Goal: Contribute content: Contribute content

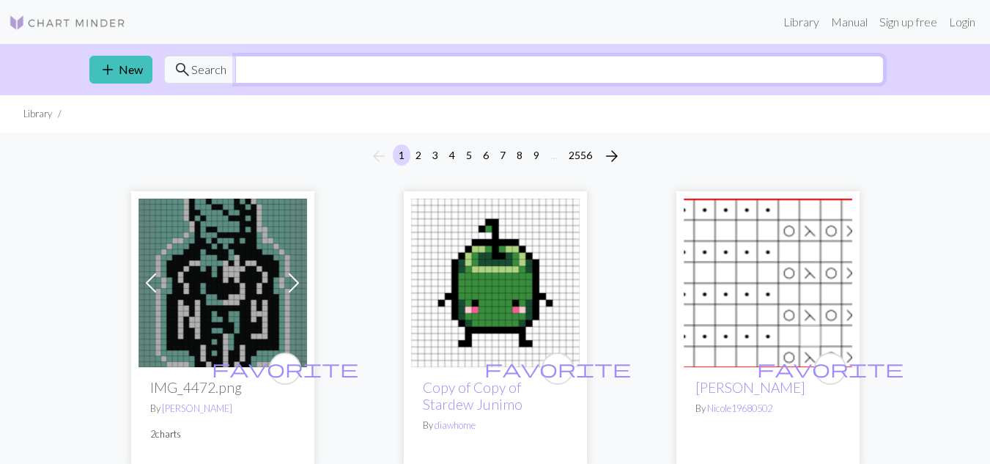
click at [563, 77] on input "text" at bounding box center [559, 70] width 649 height 28
type input "skeleton"
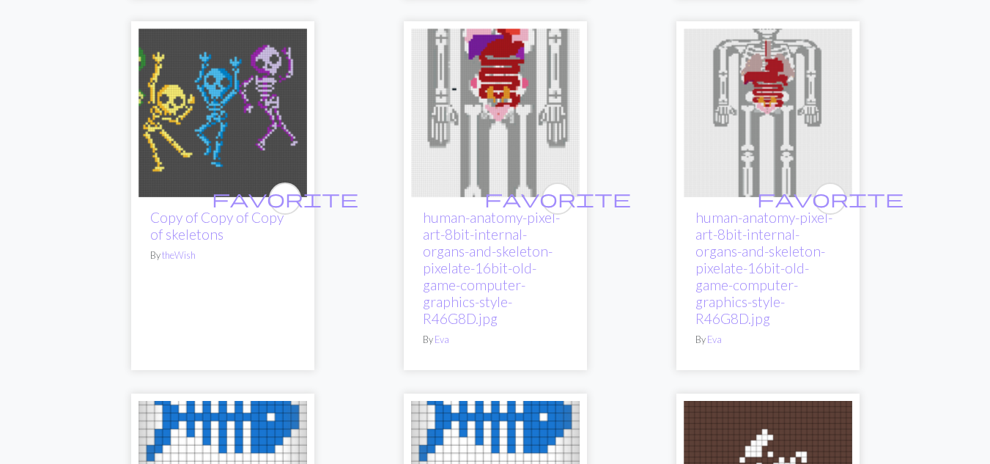
scroll to position [486, 0]
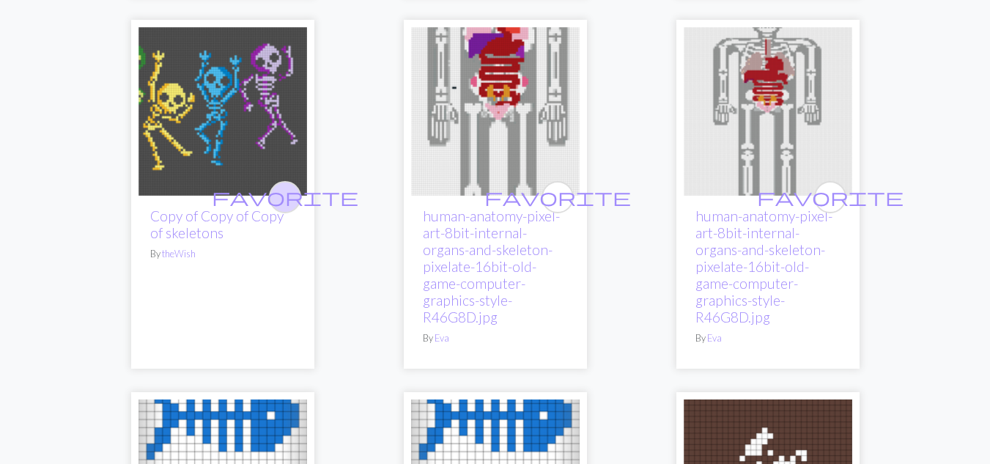
click at [291, 192] on span "favorite" at bounding box center [285, 196] width 147 height 23
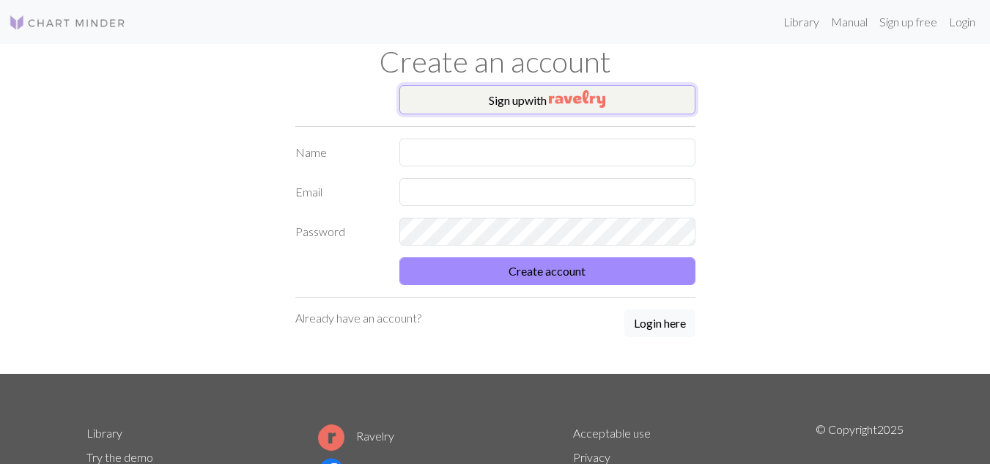
click at [518, 98] on button "Sign up with" at bounding box center [547, 99] width 296 height 29
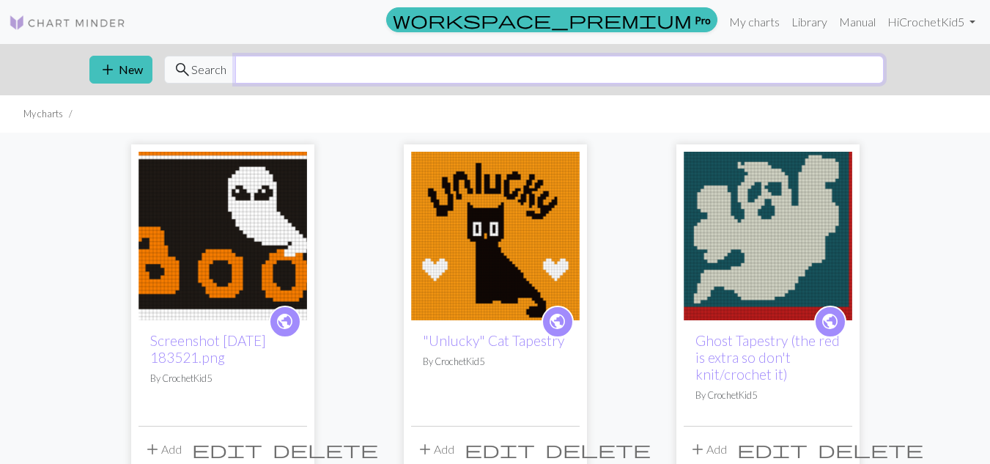
click at [386, 78] on input "text" at bounding box center [559, 70] width 649 height 28
type input "skeleton"
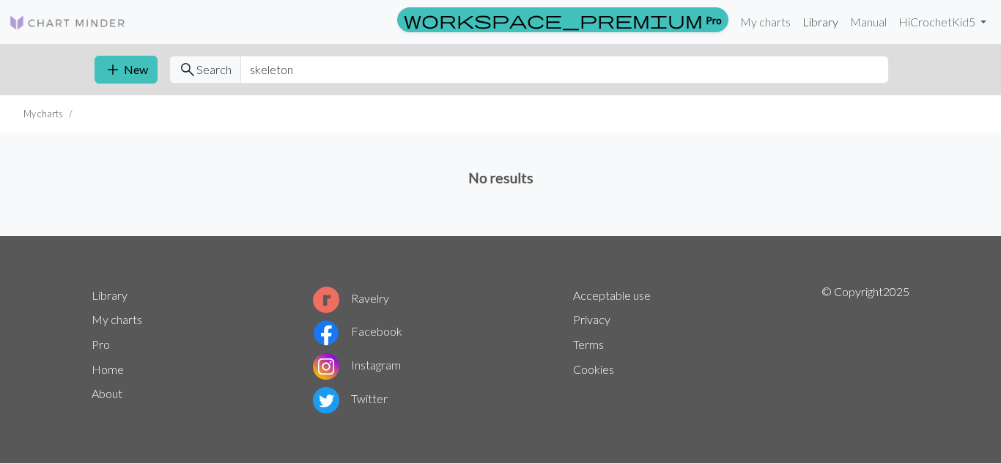
click at [808, 19] on link "Library" at bounding box center [821, 21] width 48 height 29
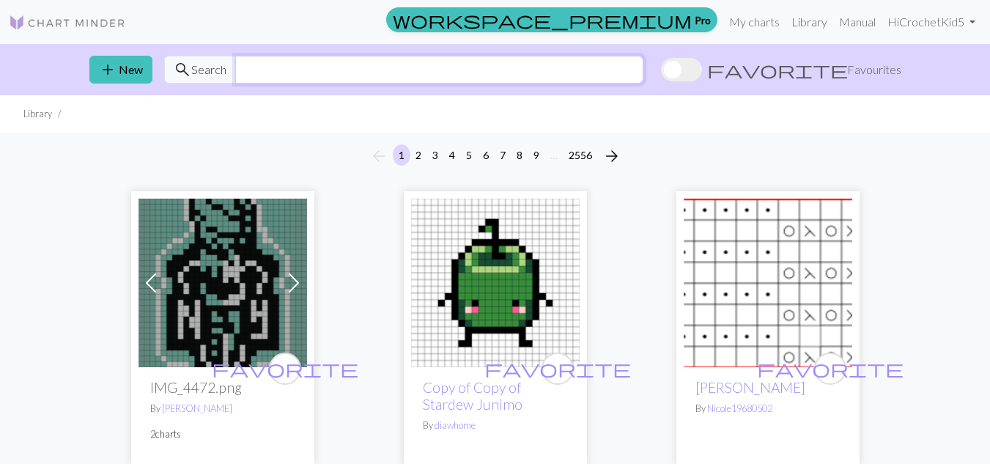
click at [431, 76] on input "text" at bounding box center [439, 70] width 408 height 28
type input "skeleton"
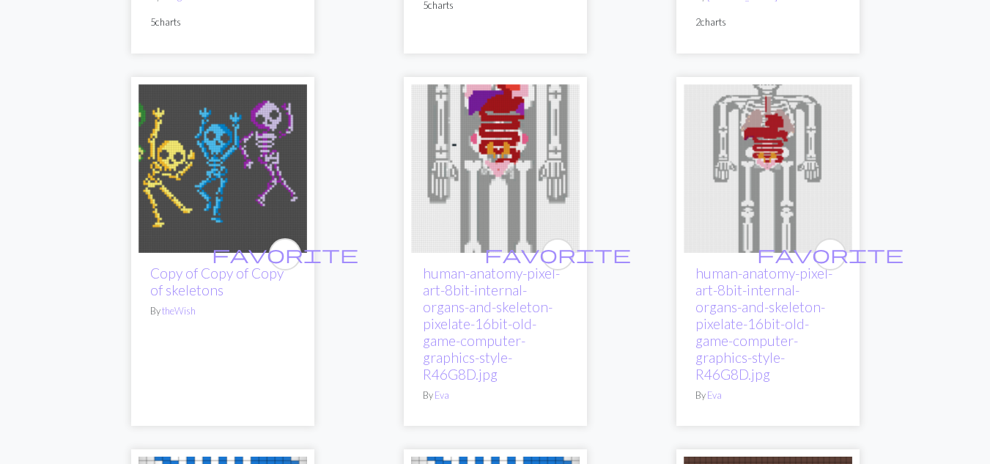
scroll to position [453, 0]
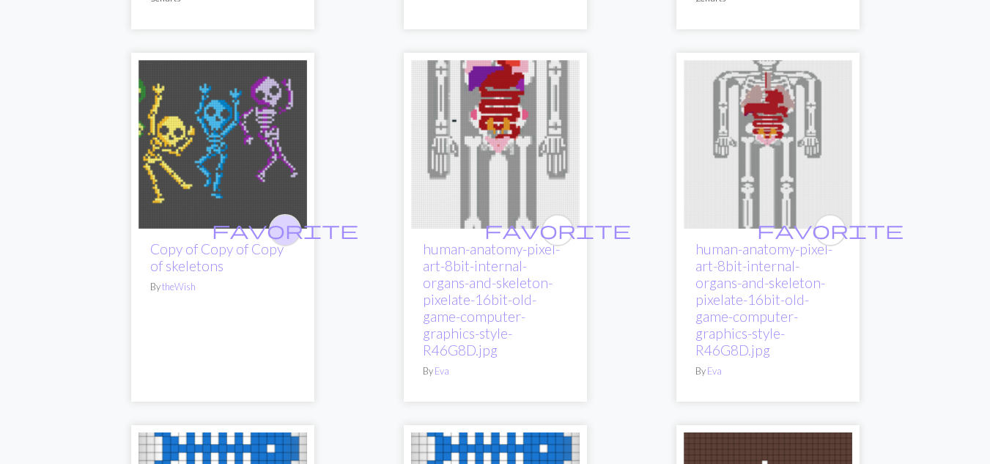
click at [289, 232] on span "favorite" at bounding box center [285, 229] width 147 height 23
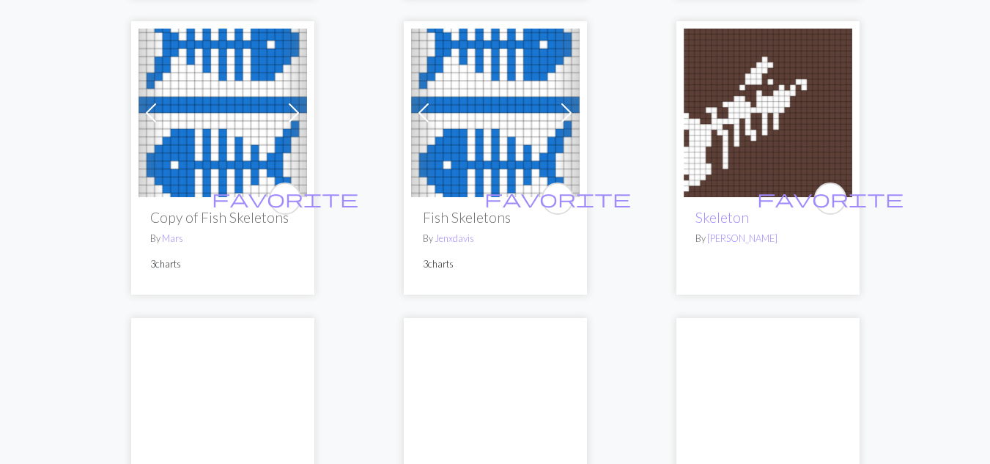
scroll to position [857, 0]
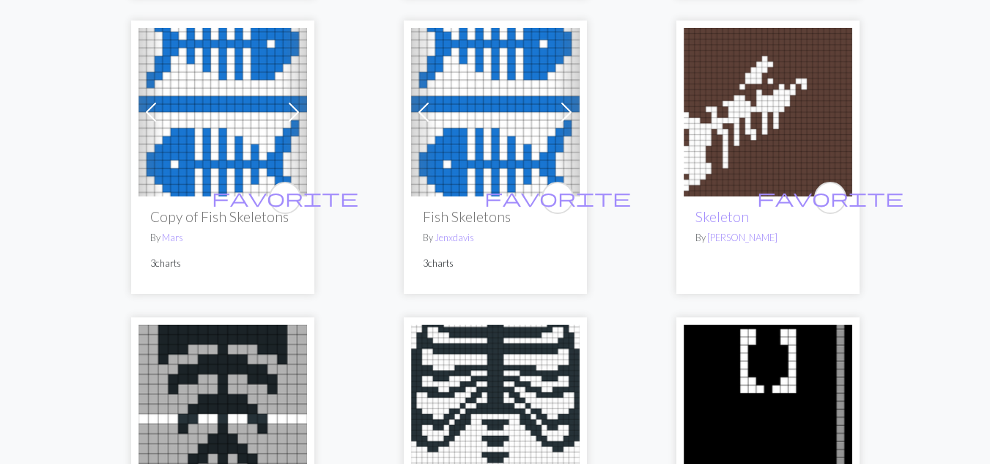
click at [764, 161] on img at bounding box center [768, 112] width 169 height 169
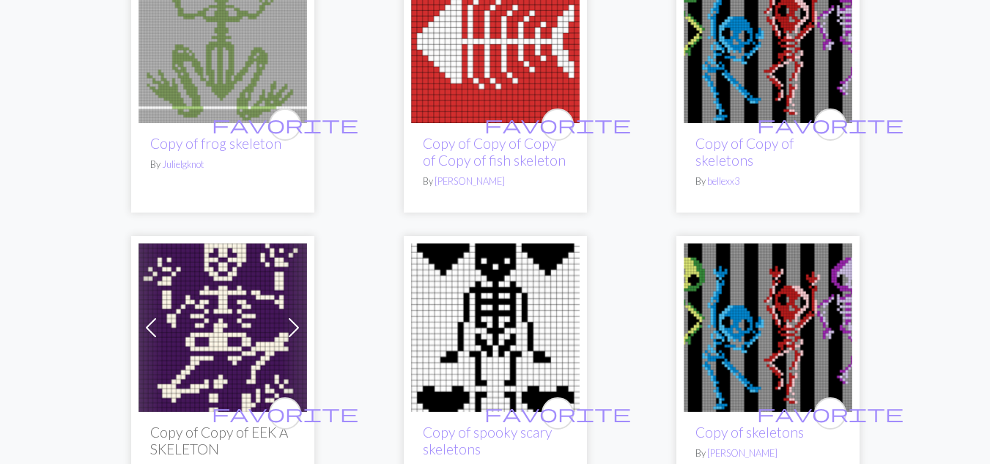
scroll to position [2100, 0]
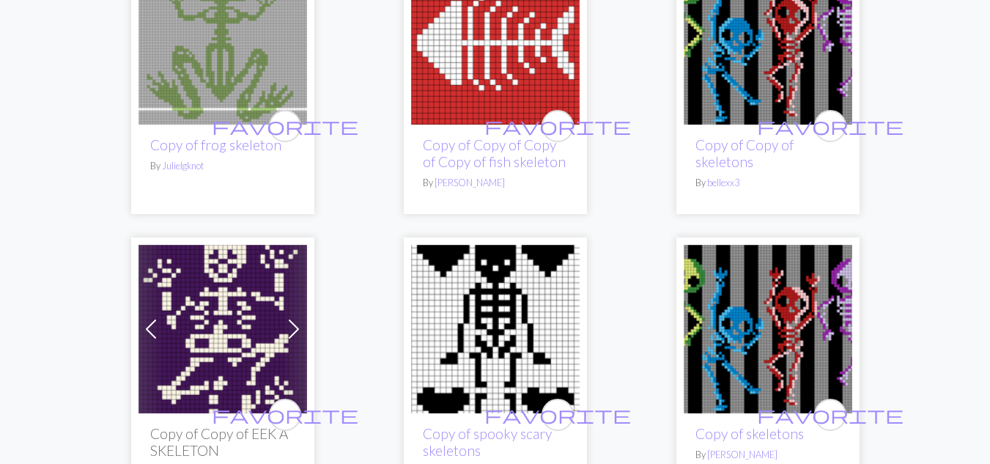
click at [750, 108] on img at bounding box center [768, 40] width 169 height 169
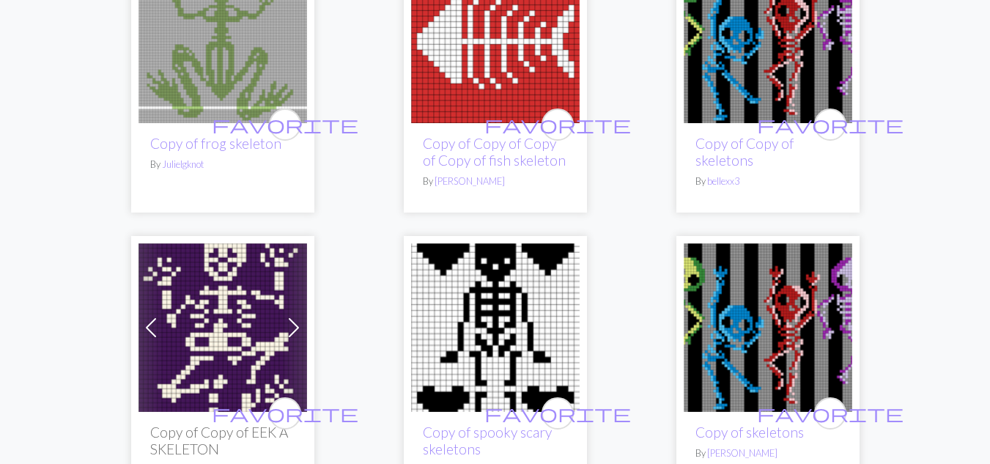
scroll to position [2102, 0]
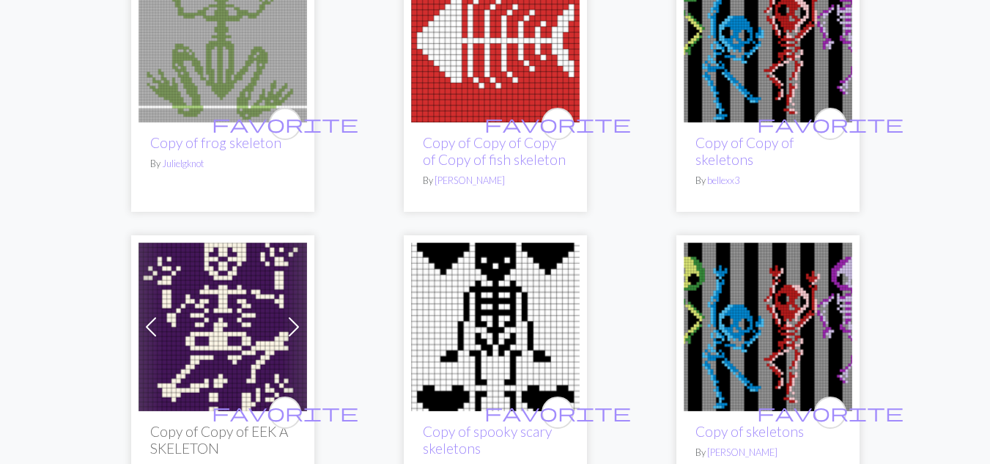
click at [751, 325] on img at bounding box center [768, 327] width 169 height 169
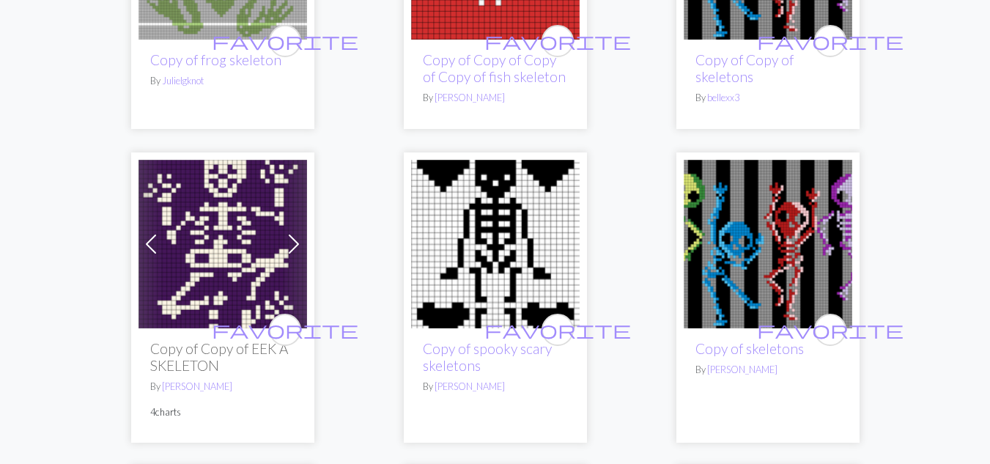
scroll to position [2186, 0]
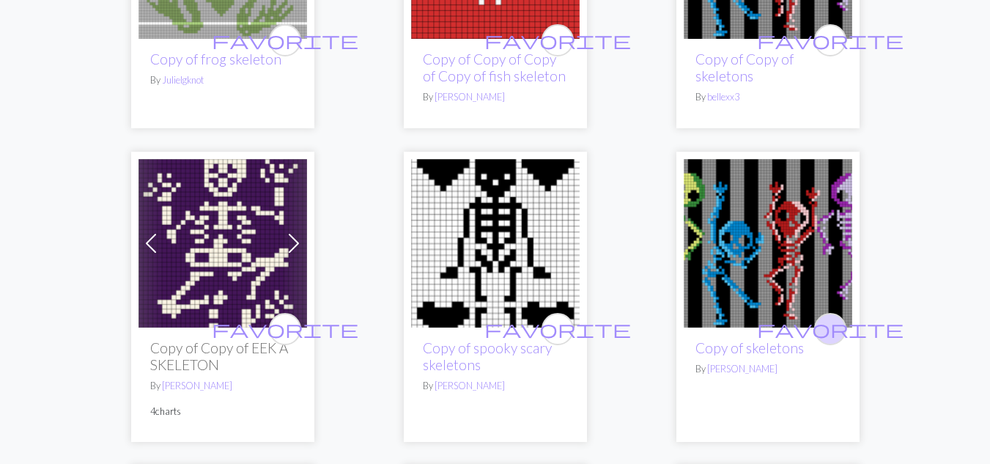
click at [830, 329] on span "favorite" at bounding box center [830, 328] width 147 height 23
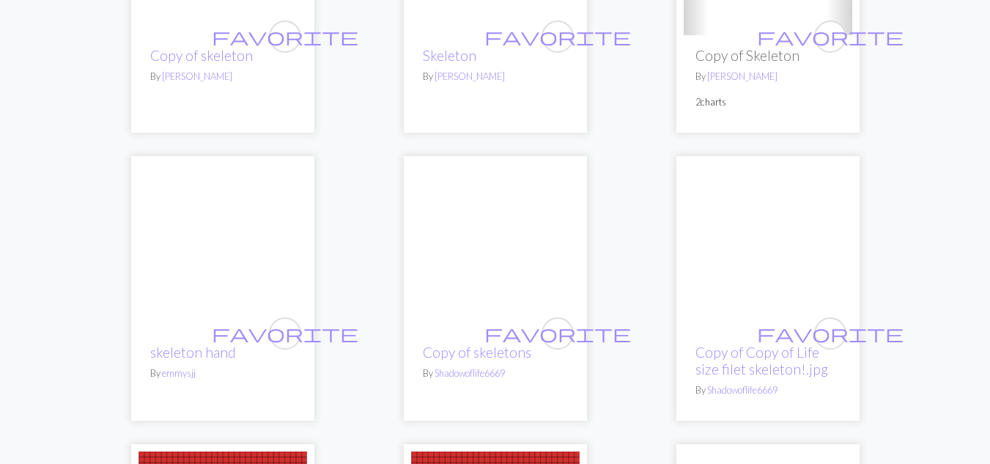
scroll to position [4416, 0]
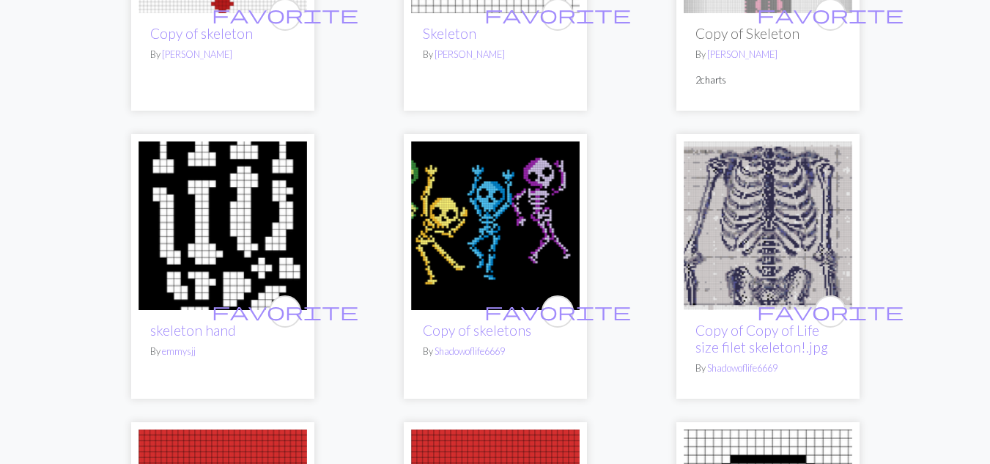
click at [505, 263] on img at bounding box center [495, 225] width 169 height 169
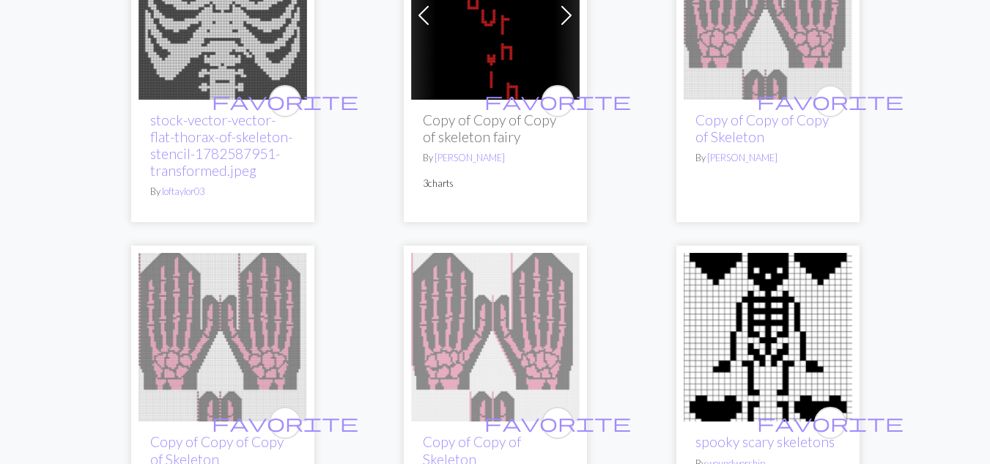
scroll to position [3718, 0]
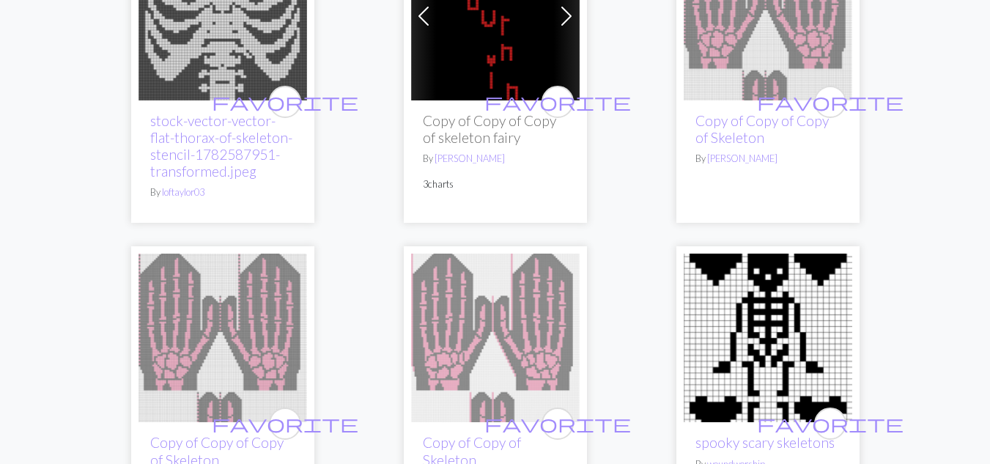
click at [800, 361] on img at bounding box center [768, 338] width 169 height 169
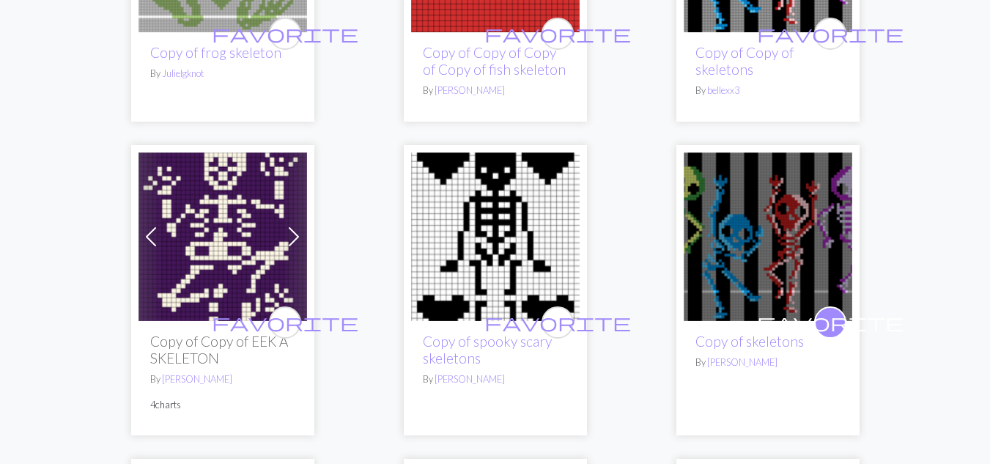
scroll to position [2193, 0]
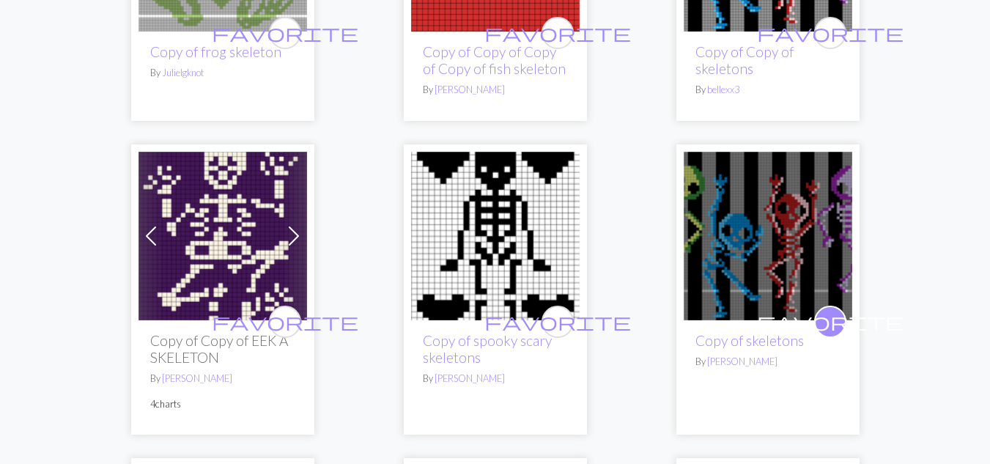
click at [234, 243] on img at bounding box center [223, 236] width 169 height 169
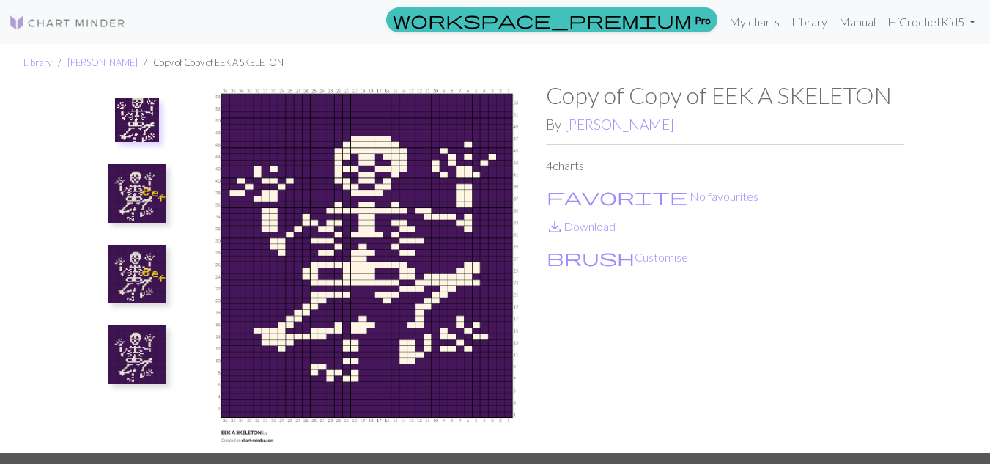
click at [126, 183] on img at bounding box center [137, 193] width 59 height 59
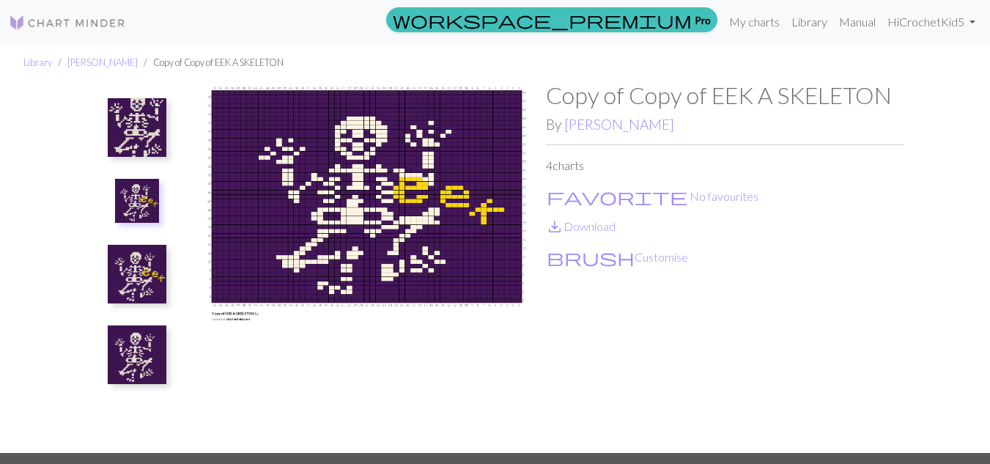
click at [139, 276] on img at bounding box center [137, 274] width 59 height 59
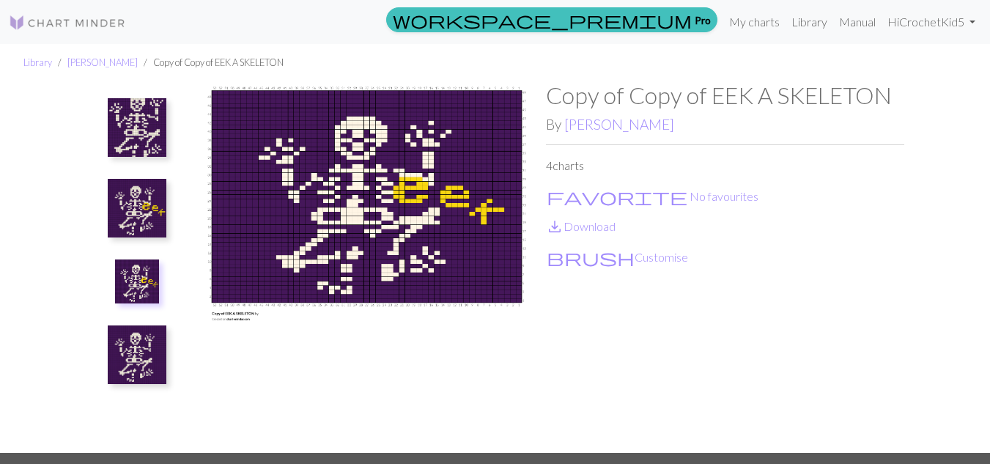
click at [144, 344] on img at bounding box center [137, 354] width 59 height 59
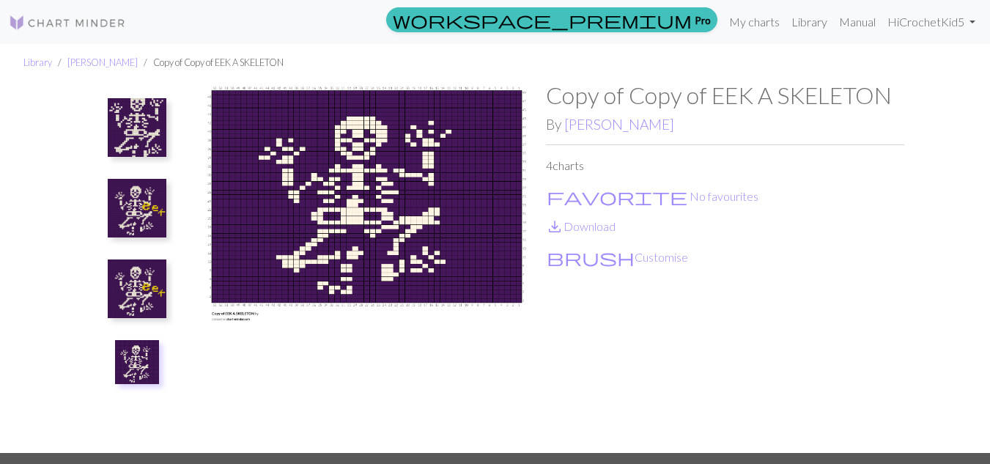
click at [142, 138] on img at bounding box center [137, 127] width 59 height 59
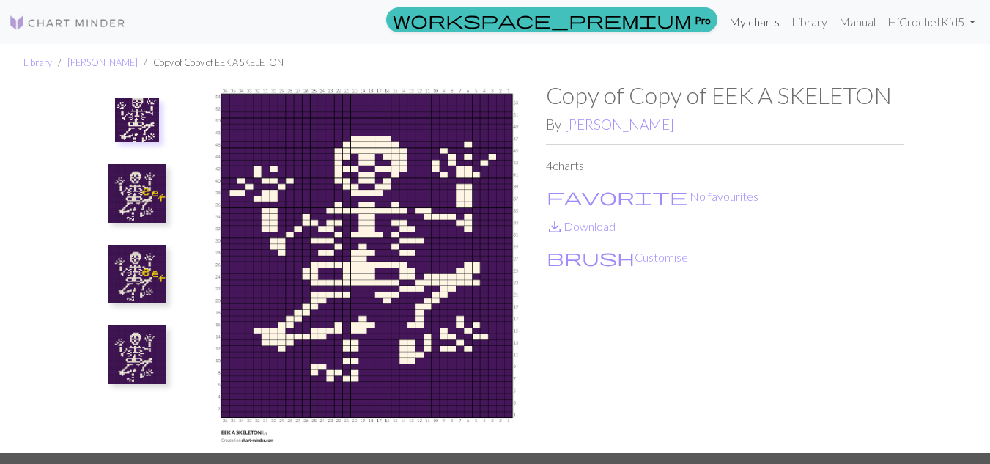
click at [771, 24] on link "My charts" at bounding box center [754, 21] width 62 height 29
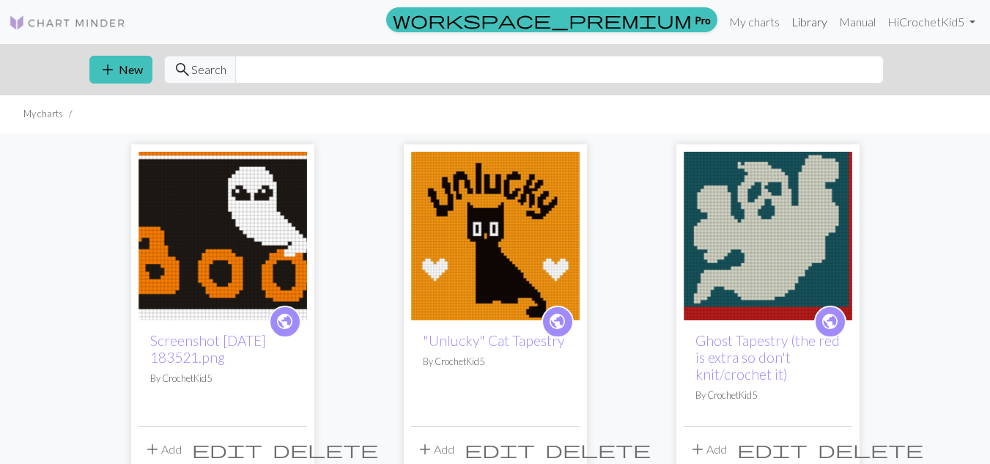
click at [800, 24] on link "Library" at bounding box center [810, 21] width 48 height 29
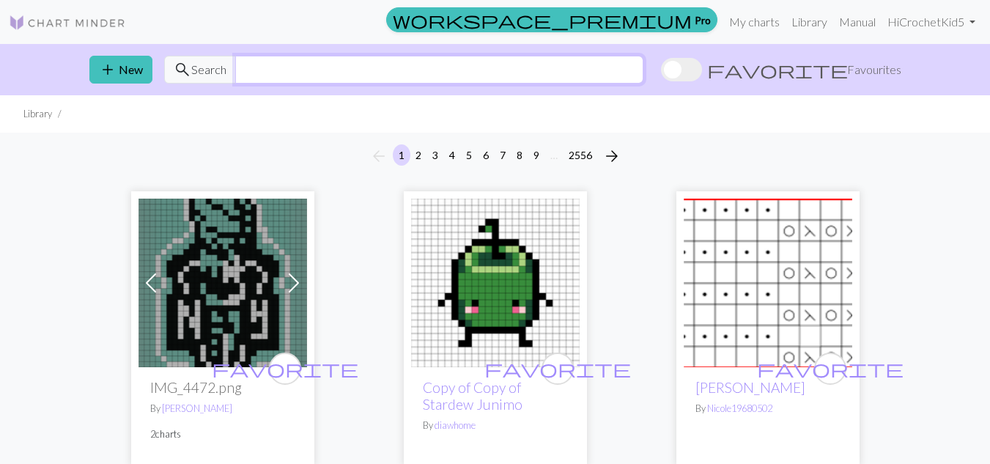
click at [643, 81] on input "text" at bounding box center [439, 70] width 408 height 28
type input "skeleton"
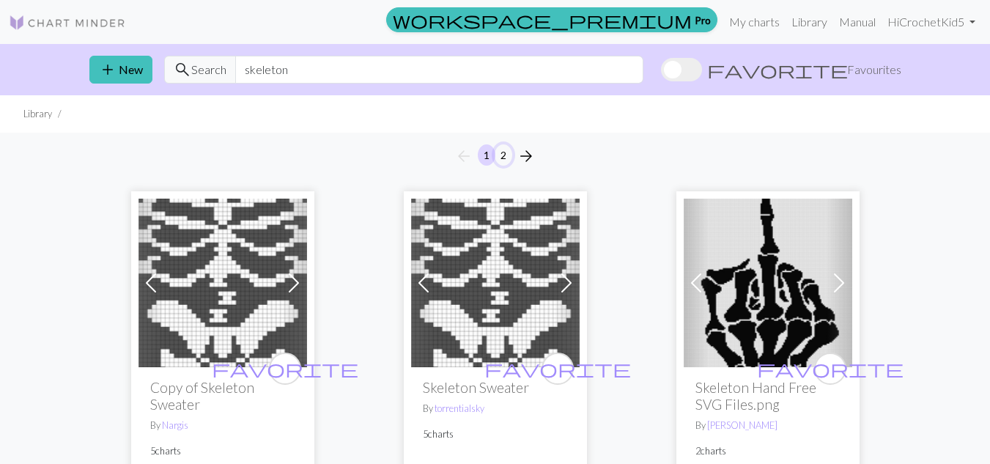
click at [506, 153] on button "2" at bounding box center [504, 154] width 18 height 21
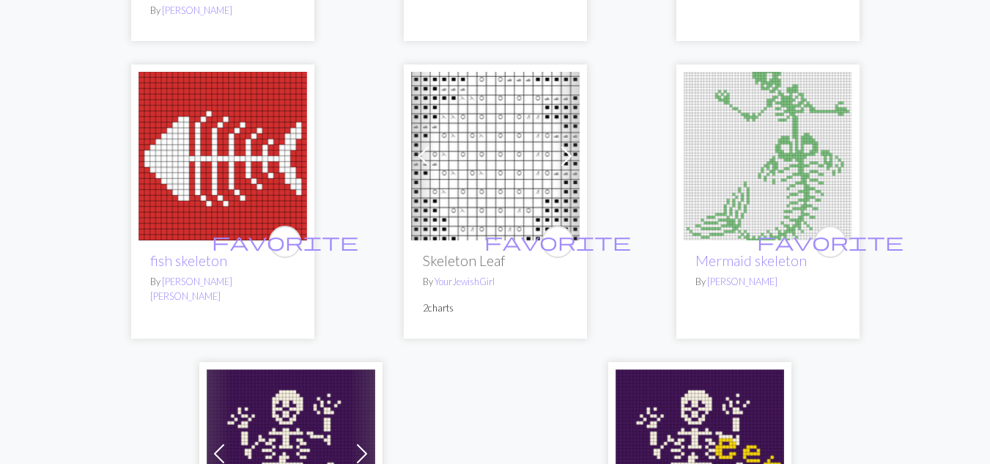
scroll to position [1968, 0]
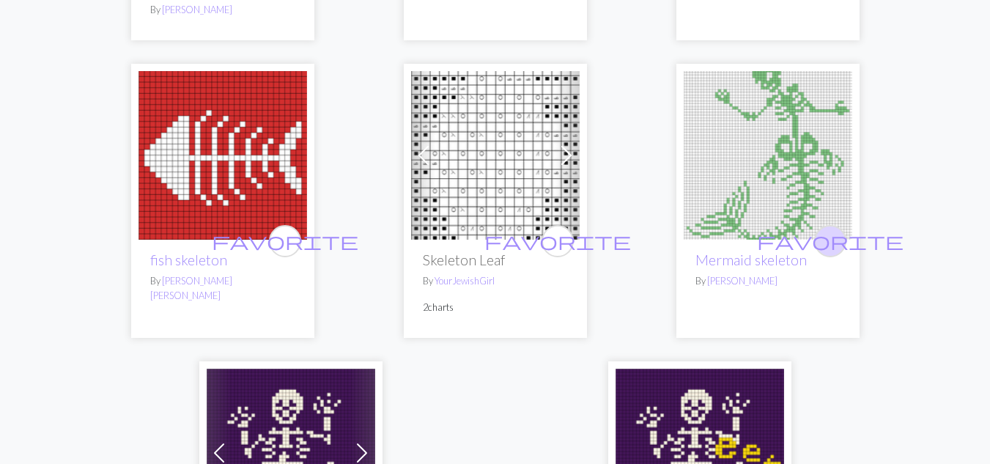
click at [837, 229] on span "favorite" at bounding box center [830, 240] width 147 height 23
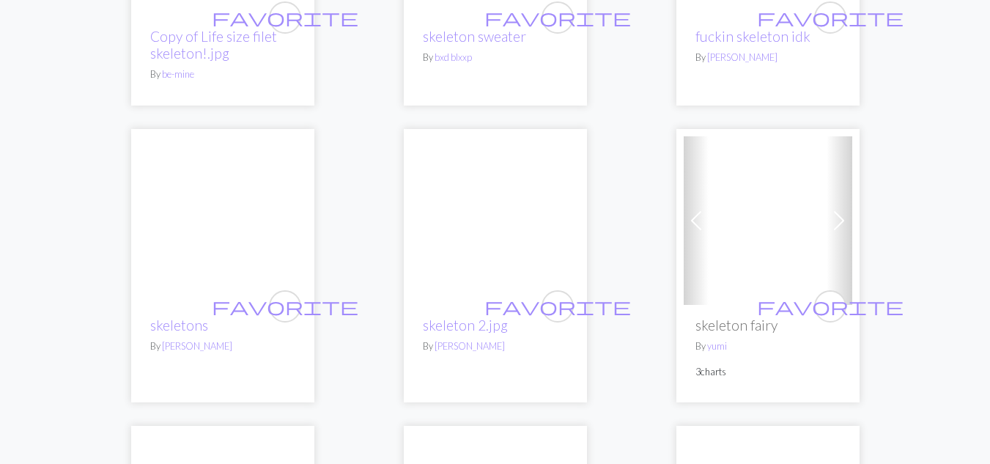
scroll to position [1248, 0]
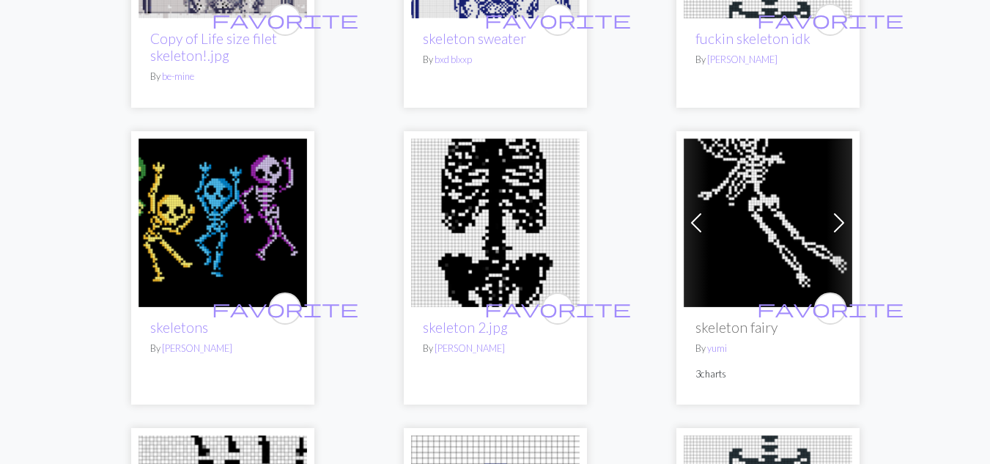
click at [836, 227] on span at bounding box center [838, 222] width 23 height 23
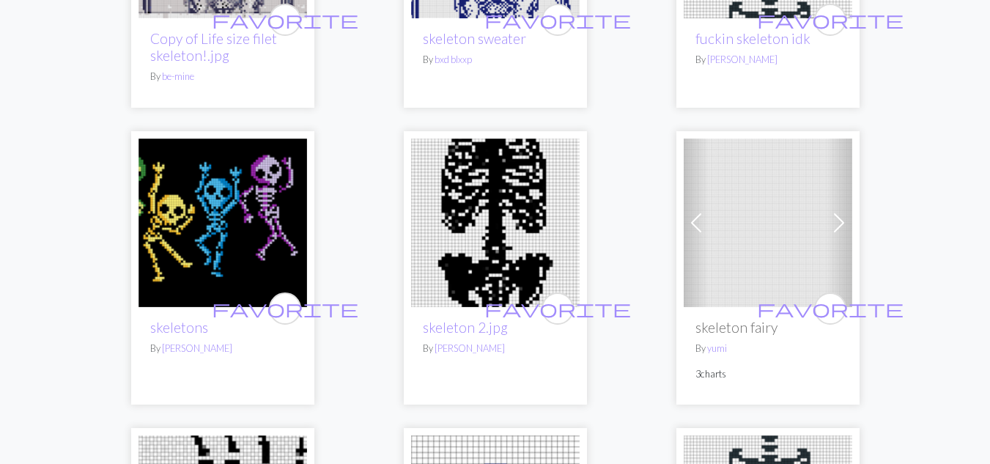
click at [700, 222] on span at bounding box center [696, 222] width 23 height 23
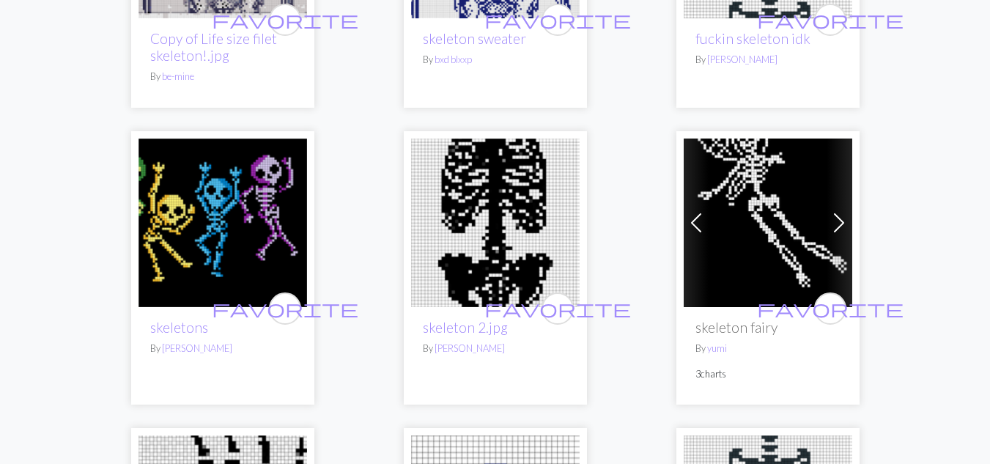
click at [786, 236] on img at bounding box center [768, 223] width 169 height 169
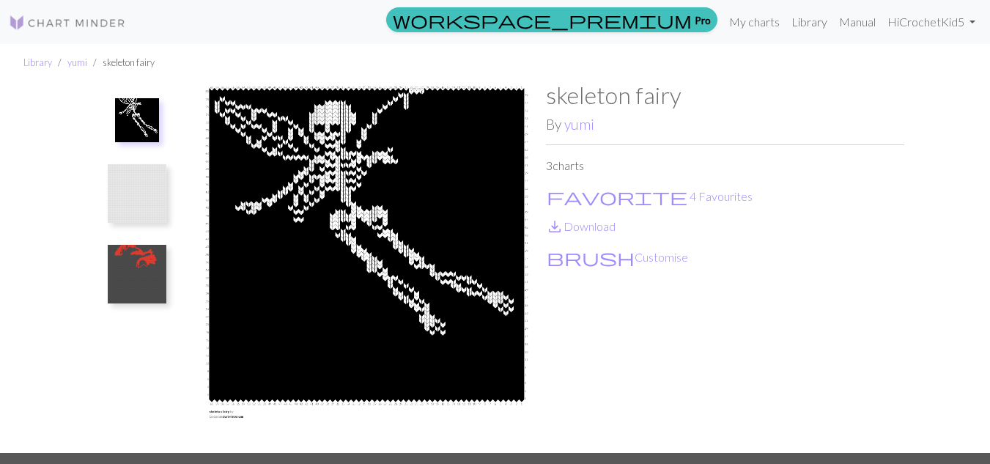
click at [127, 188] on img at bounding box center [137, 193] width 59 height 59
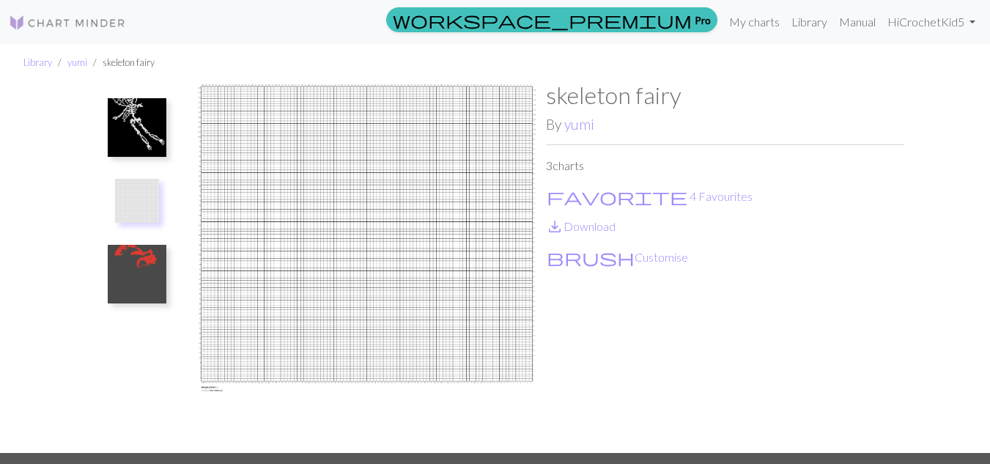
click at [144, 274] on img at bounding box center [137, 274] width 59 height 59
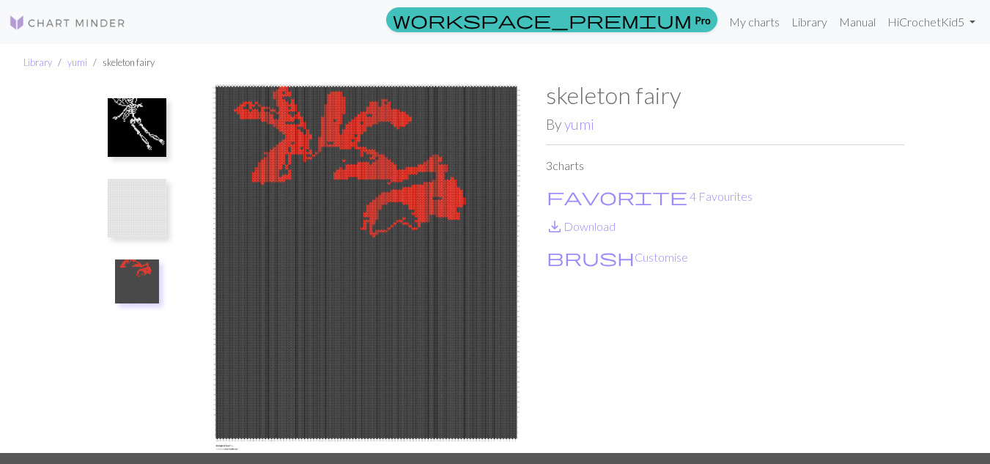
click at [147, 126] on img at bounding box center [137, 127] width 59 height 59
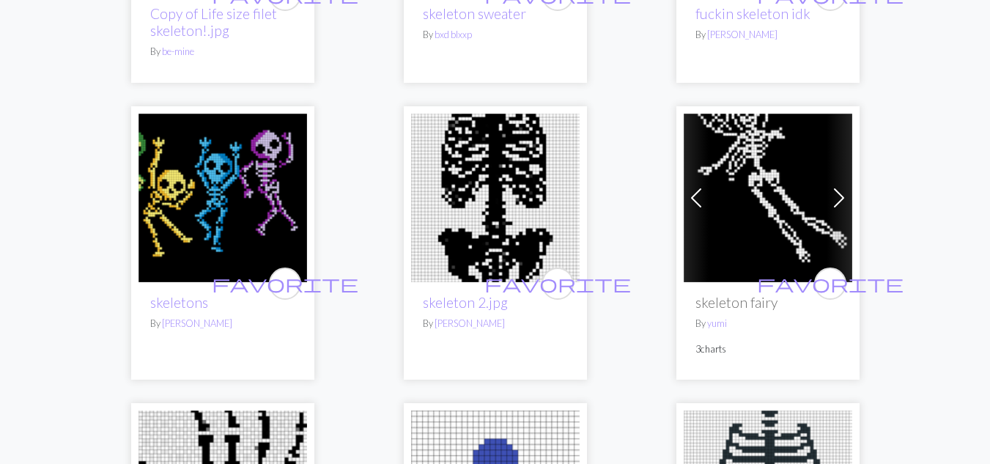
scroll to position [1275, 0]
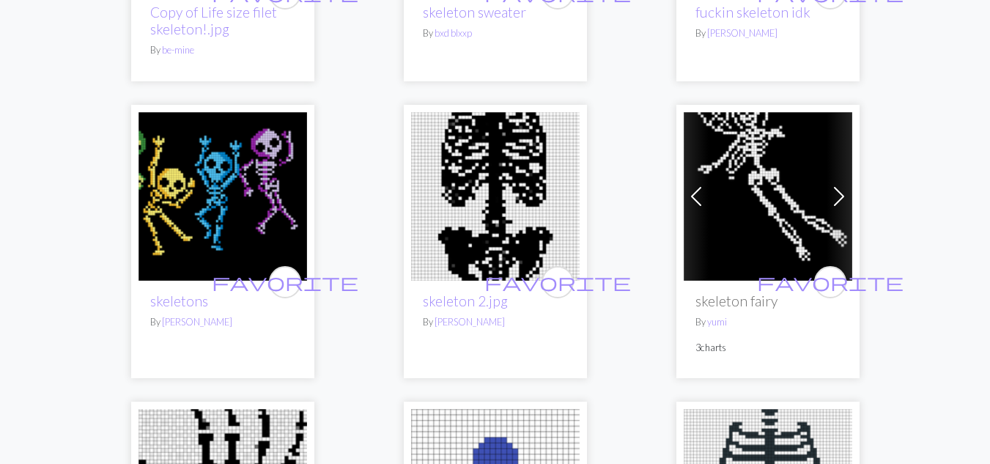
click at [187, 207] on img at bounding box center [223, 196] width 169 height 169
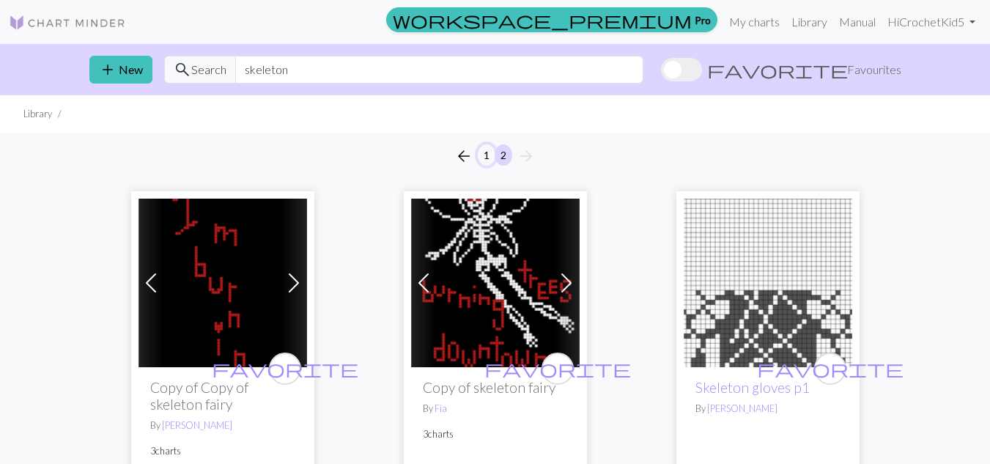
click at [491, 162] on button "1" at bounding box center [487, 154] width 18 height 21
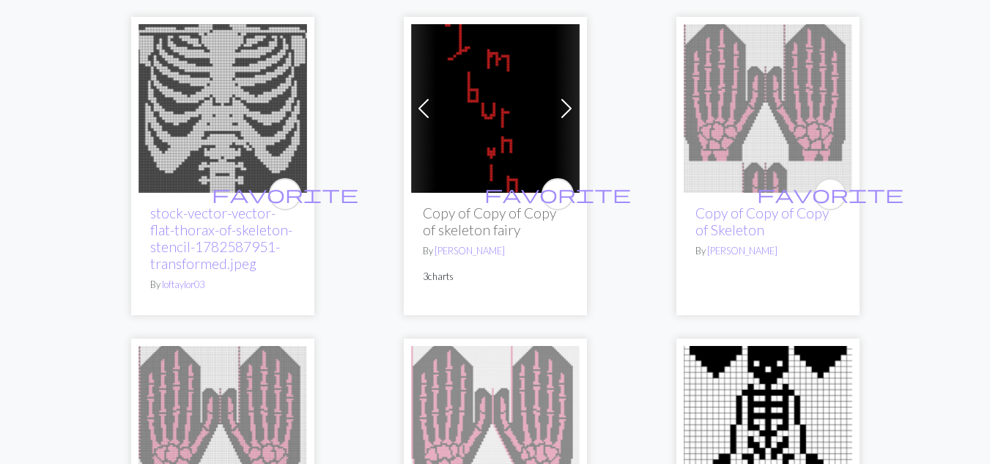
scroll to position [3589, 0]
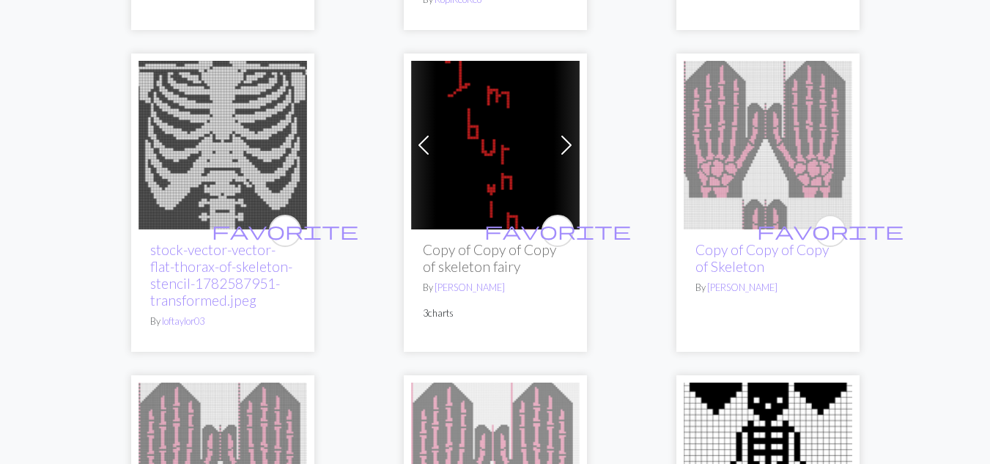
click at [502, 152] on img at bounding box center [495, 145] width 169 height 169
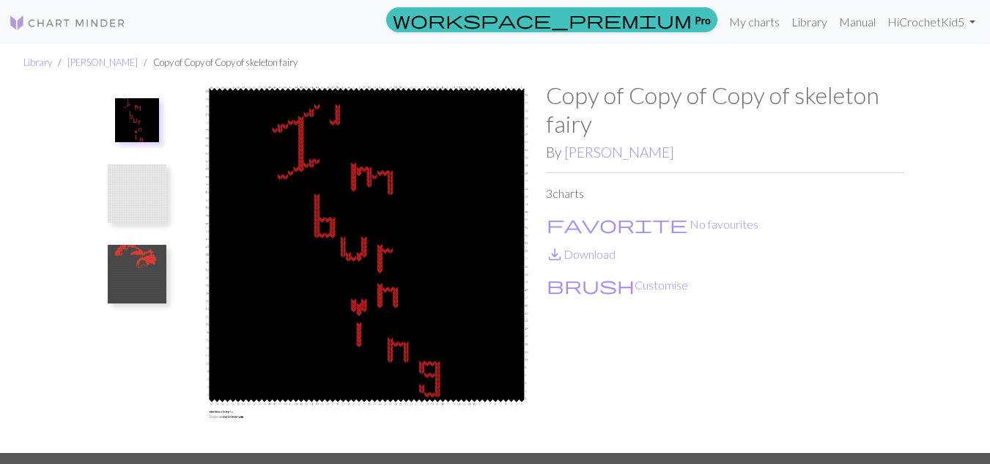
click at [130, 183] on img at bounding box center [137, 193] width 59 height 59
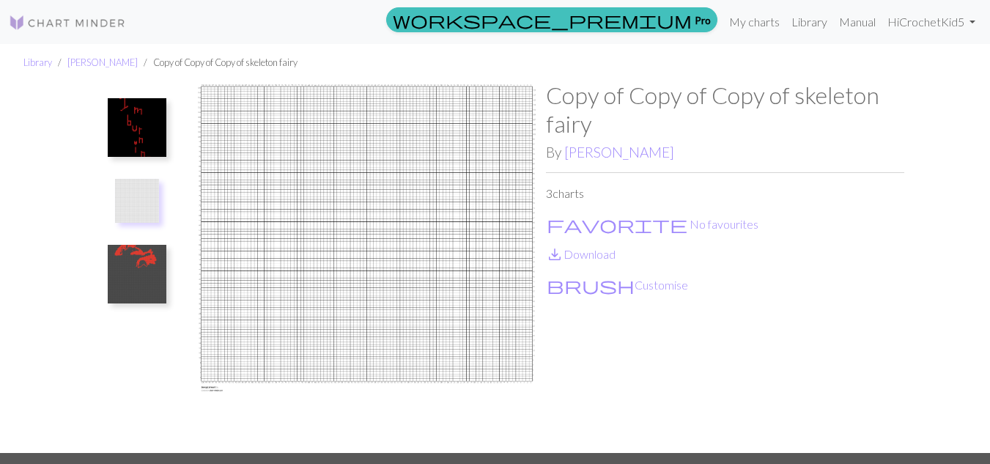
click at [132, 260] on img at bounding box center [137, 274] width 59 height 59
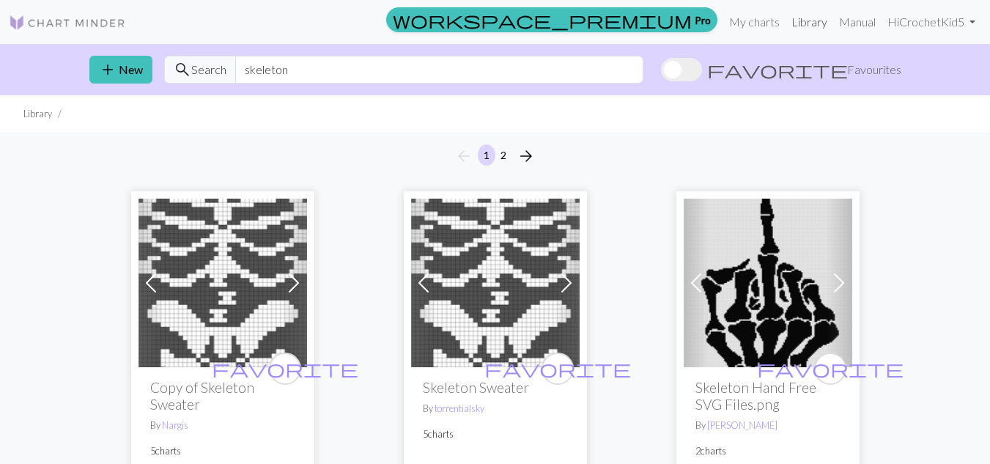
click at [807, 23] on link "Library" at bounding box center [810, 21] width 48 height 29
click at [760, 22] on link "My charts" at bounding box center [754, 21] width 62 height 29
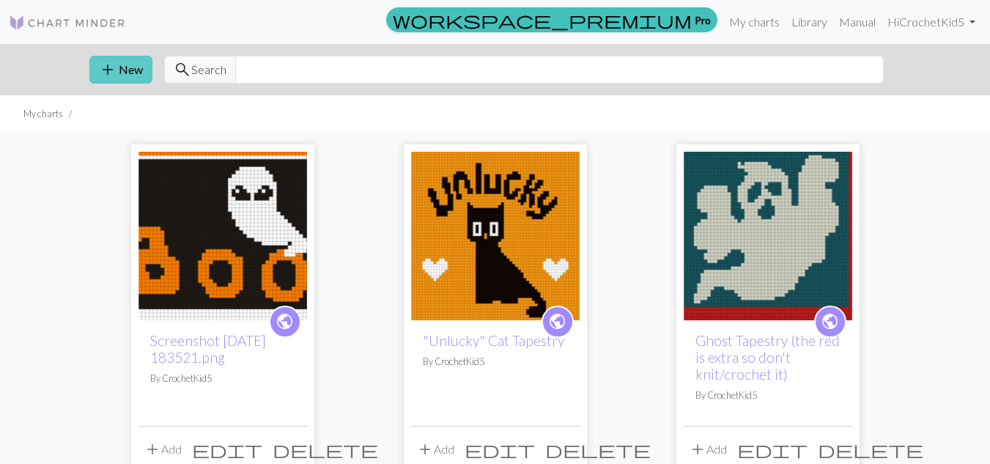
click at [114, 75] on span "add" at bounding box center [108, 69] width 18 height 21
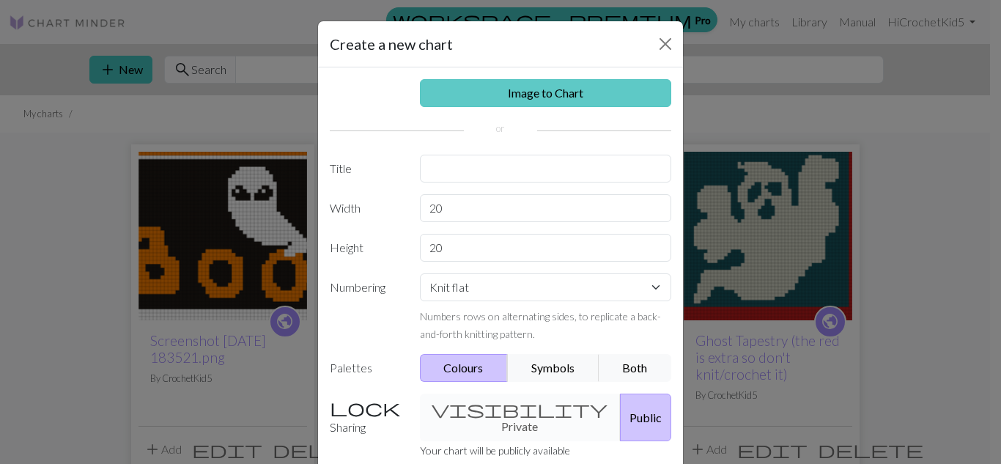
click at [535, 94] on link "Image to Chart" at bounding box center [546, 93] width 252 height 28
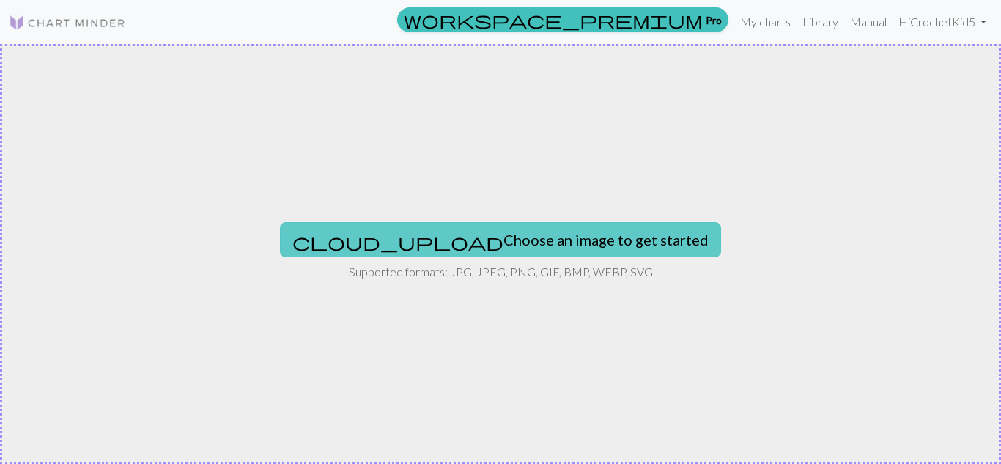
click at [512, 248] on button "cloud_upload Choose an image to get started" at bounding box center [500, 239] width 441 height 35
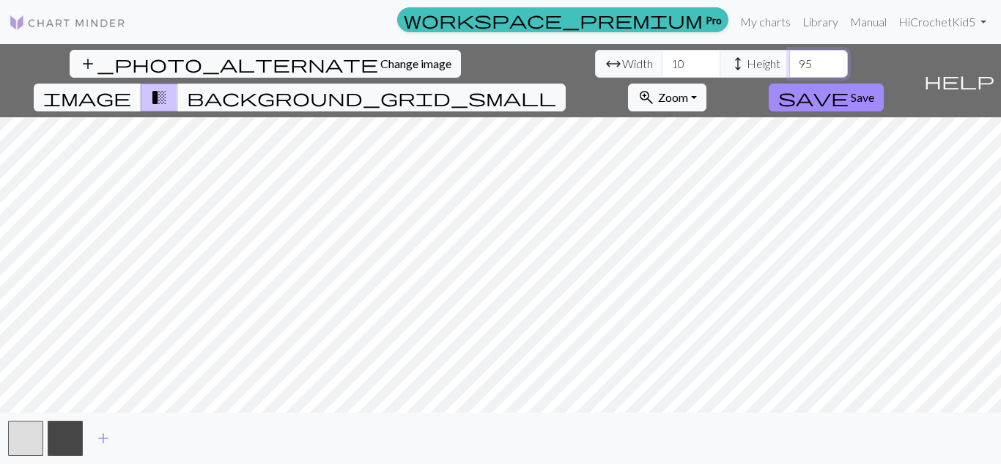
click at [789, 59] on input "95" at bounding box center [818, 64] width 59 height 28
click at [789, 59] on input "96" at bounding box center [818, 64] width 59 height 28
click at [789, 59] on input "97" at bounding box center [818, 64] width 59 height 28
click at [789, 59] on input "98" at bounding box center [818, 64] width 59 height 28
click at [789, 59] on input "99" at bounding box center [818, 64] width 59 height 28
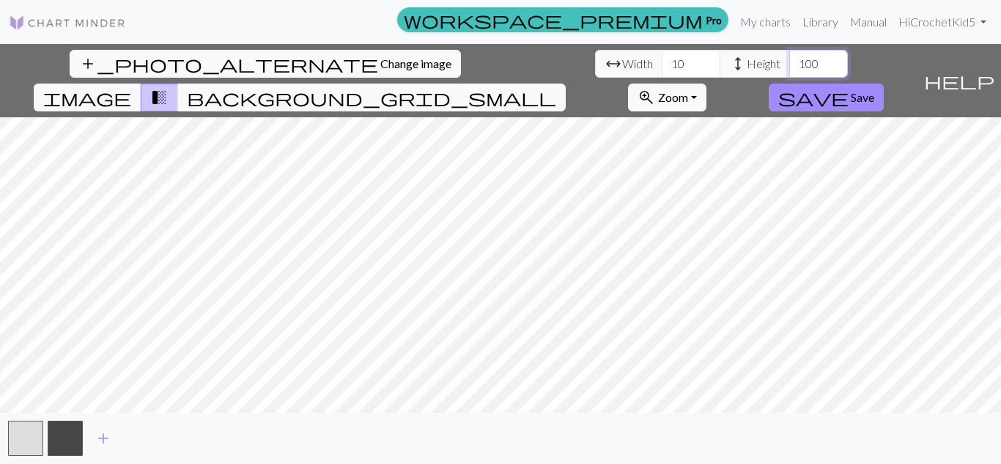
type input "100"
click at [789, 59] on input "100" at bounding box center [818, 64] width 59 height 28
click at [662, 60] on input "31" at bounding box center [691, 64] width 59 height 28
click at [662, 72] on input "30" at bounding box center [691, 64] width 59 height 28
click at [662, 59] on input "36" at bounding box center [691, 64] width 59 height 28
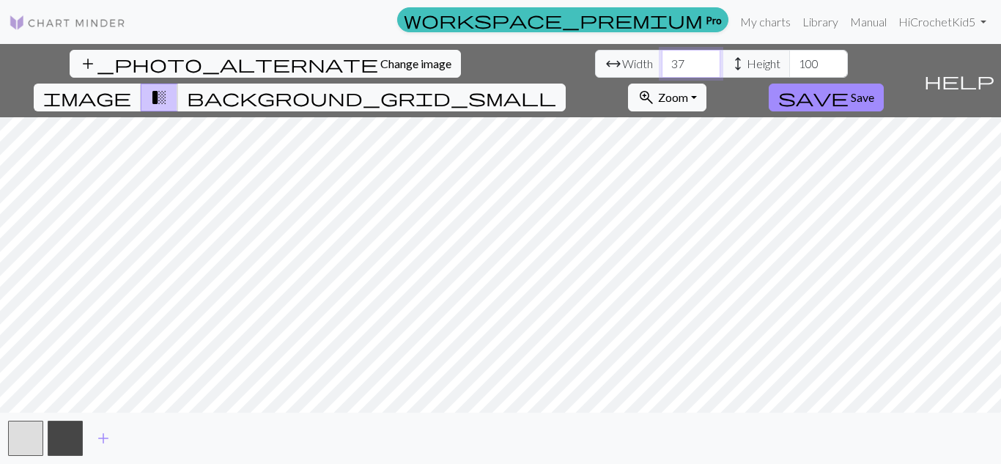
click at [662, 59] on input "37" at bounding box center [691, 64] width 59 height 28
click at [662, 59] on input "38" at bounding box center [691, 64] width 59 height 28
click at [662, 59] on input "39" at bounding box center [691, 64] width 59 height 28
type input "40"
click at [662, 59] on input "40" at bounding box center [691, 64] width 59 height 28
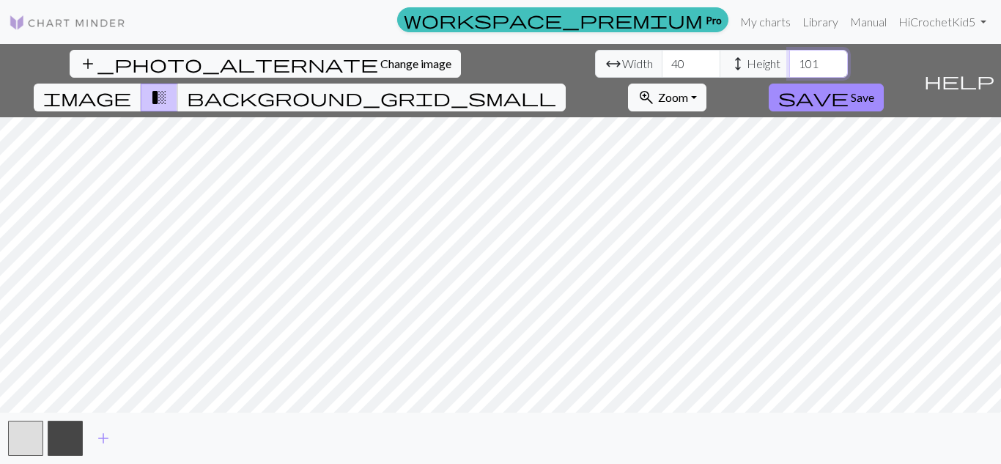
click at [789, 58] on input "101" at bounding box center [818, 64] width 59 height 28
click at [789, 58] on input "102" at bounding box center [818, 64] width 59 height 28
click at [789, 58] on input "103" at bounding box center [818, 64] width 59 height 28
click at [789, 58] on input "104" at bounding box center [818, 64] width 59 height 28
click at [789, 58] on input "105" at bounding box center [818, 64] width 59 height 28
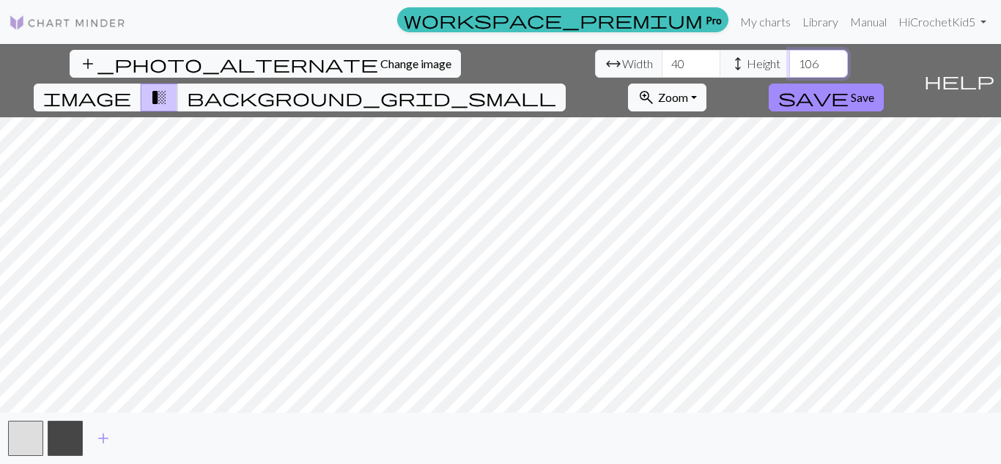
click at [789, 58] on input "106" at bounding box center [818, 64] width 59 height 28
click at [789, 58] on input "107" at bounding box center [818, 64] width 59 height 28
click at [789, 58] on input "108" at bounding box center [818, 64] width 59 height 28
click at [789, 58] on input "109" at bounding box center [818, 64] width 59 height 28
click at [789, 58] on input "110" at bounding box center [818, 64] width 59 height 28
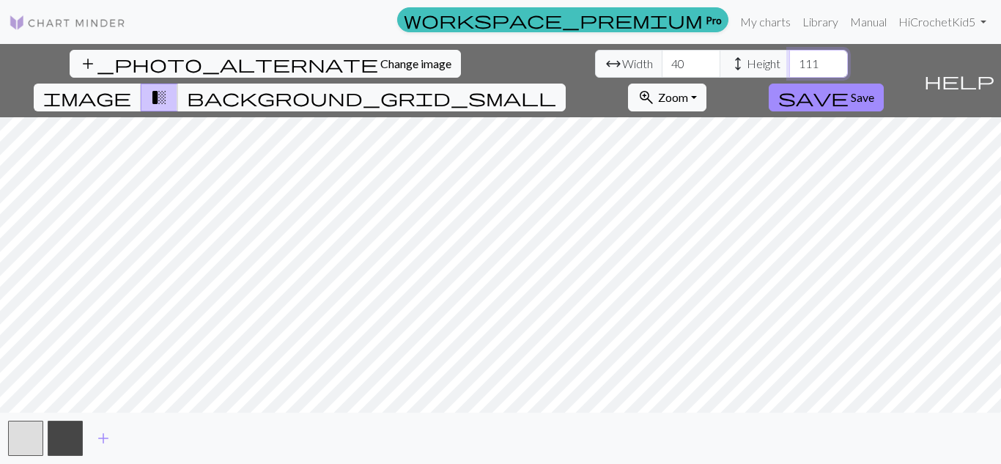
click at [789, 58] on input "111" at bounding box center [818, 64] width 59 height 28
click at [789, 58] on input "112" at bounding box center [818, 64] width 59 height 28
click at [789, 58] on input "113" at bounding box center [818, 64] width 59 height 28
click at [789, 58] on input "114" at bounding box center [818, 64] width 59 height 28
click at [789, 58] on input "115" at bounding box center [818, 64] width 59 height 28
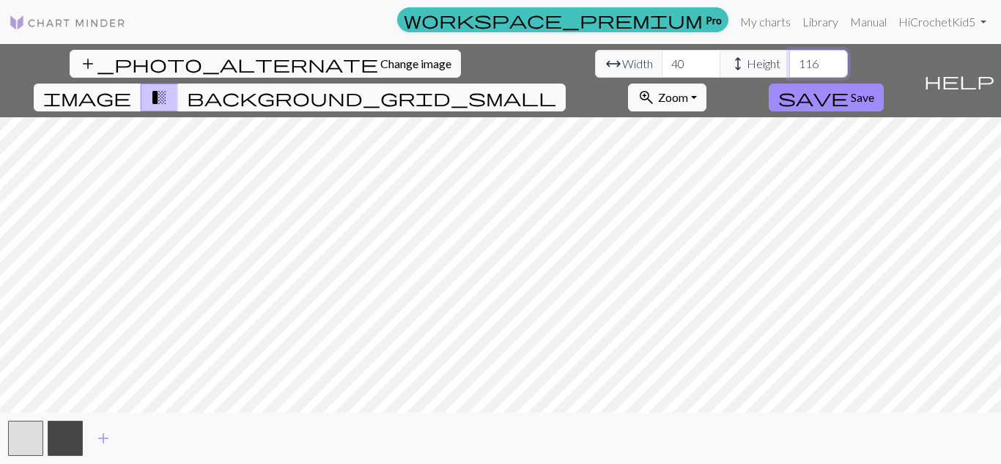
click at [789, 58] on input "116" at bounding box center [818, 64] width 59 height 28
click at [789, 58] on input "117" at bounding box center [818, 64] width 59 height 28
click at [789, 58] on input "118" at bounding box center [818, 64] width 59 height 28
click at [789, 58] on input "119" at bounding box center [818, 64] width 59 height 28
type input "120"
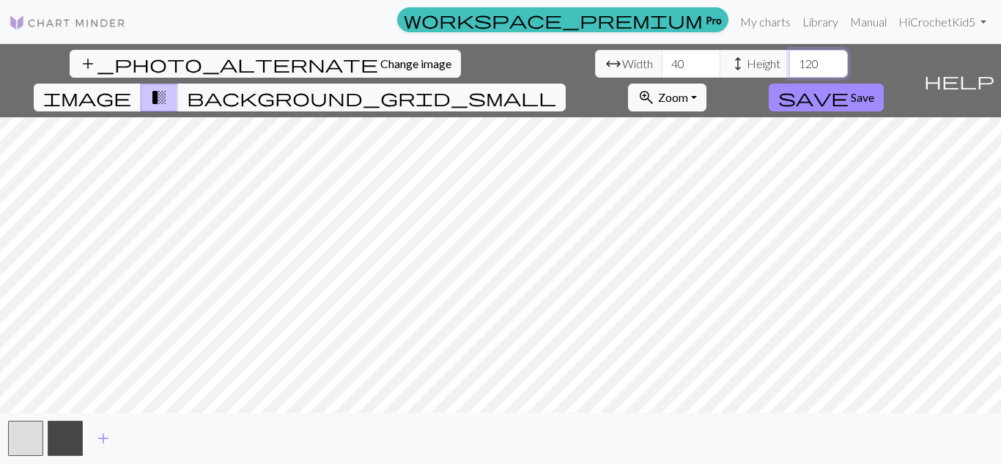
click at [789, 58] on input "120" at bounding box center [818, 64] width 59 height 28
click at [662, 60] on input "41" at bounding box center [691, 64] width 59 height 28
click at [662, 60] on input "42" at bounding box center [691, 64] width 59 height 28
click at [662, 60] on input "43" at bounding box center [691, 64] width 59 height 28
click at [662, 60] on input "44" at bounding box center [691, 64] width 59 height 28
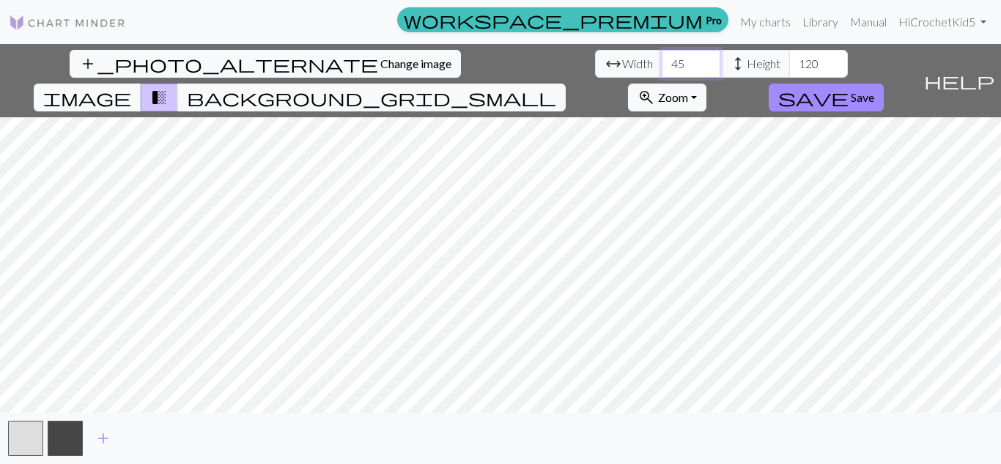
click at [662, 60] on input "45" at bounding box center [691, 64] width 59 height 28
click at [662, 60] on input "46" at bounding box center [691, 64] width 59 height 28
click at [662, 60] on input "47" at bounding box center [691, 64] width 59 height 28
click at [662, 60] on input "48" at bounding box center [691, 64] width 59 height 28
click at [662, 60] on input "49" at bounding box center [691, 64] width 59 height 28
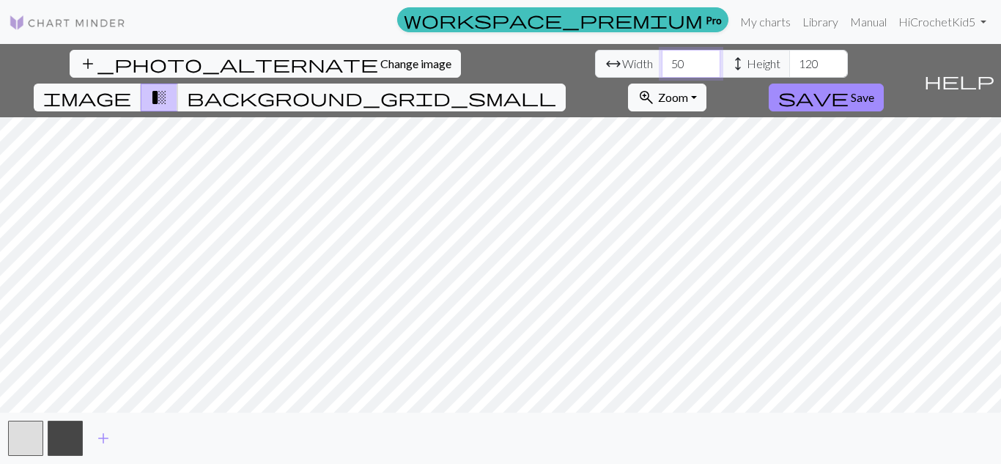
click at [662, 60] on input "50" at bounding box center [691, 64] width 59 height 28
click at [662, 60] on input "51" at bounding box center [691, 64] width 59 height 28
click at [662, 60] on input "52" at bounding box center [691, 64] width 59 height 28
click at [662, 70] on input "51" at bounding box center [691, 64] width 59 height 28
type input "50"
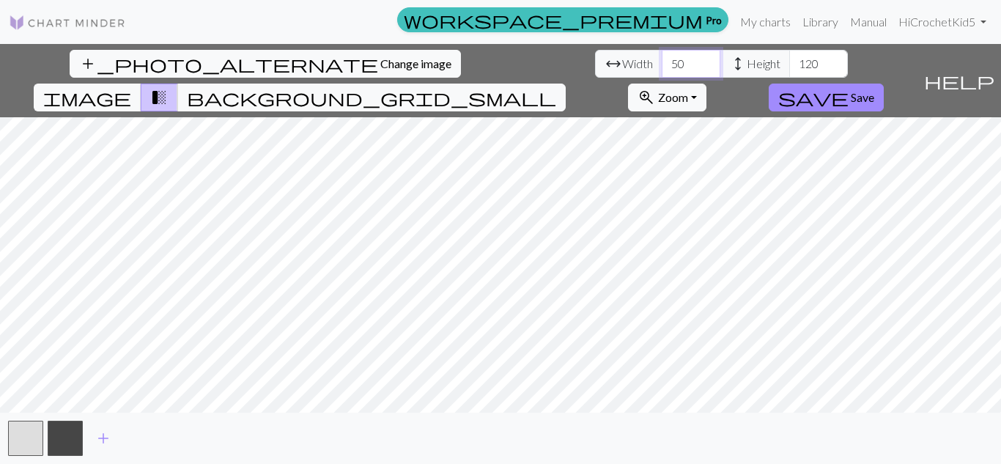
click at [662, 70] on input "50" at bounding box center [691, 64] width 59 height 28
click at [849, 87] on span "save" at bounding box center [813, 97] width 70 height 21
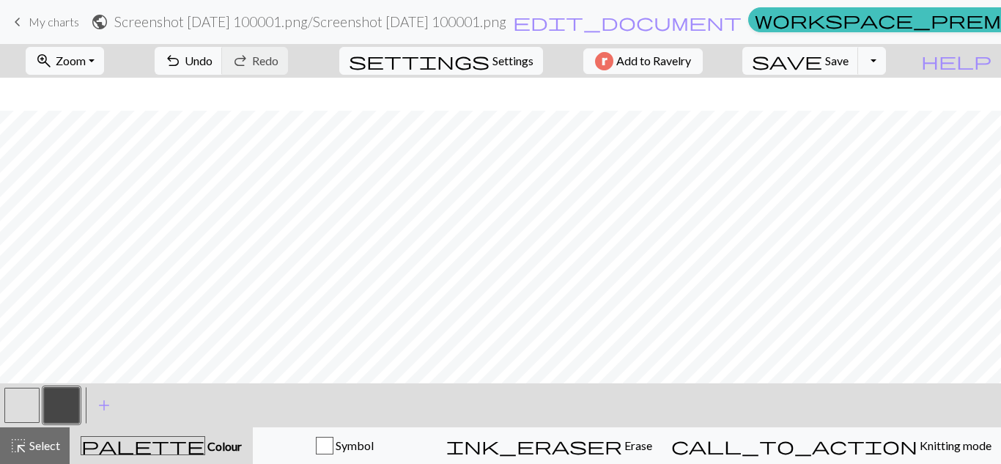
scroll to position [779, 0]
click at [24, 406] on button "button" at bounding box center [21, 405] width 35 height 35
click at [64, 404] on button "button" at bounding box center [61, 405] width 35 height 35
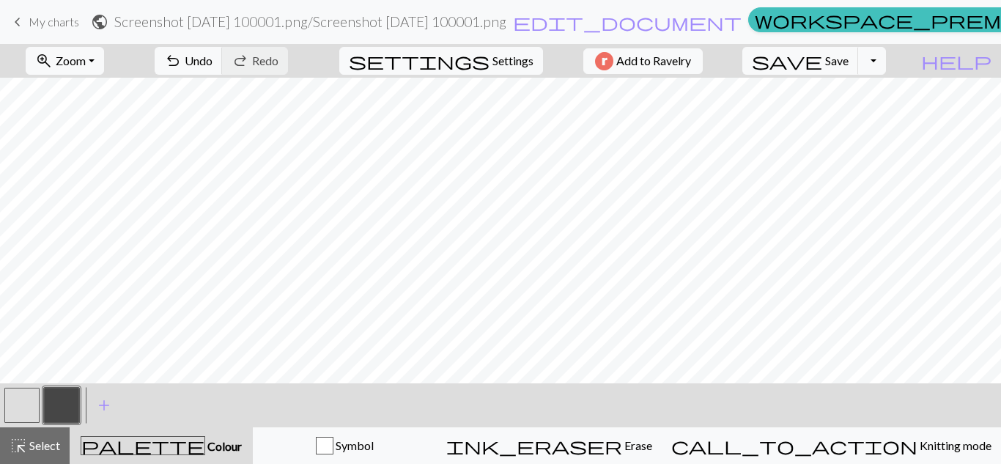
click at [29, 406] on button "button" at bounding box center [21, 405] width 35 height 35
click at [21, 406] on button "button" at bounding box center [21, 405] width 35 height 35
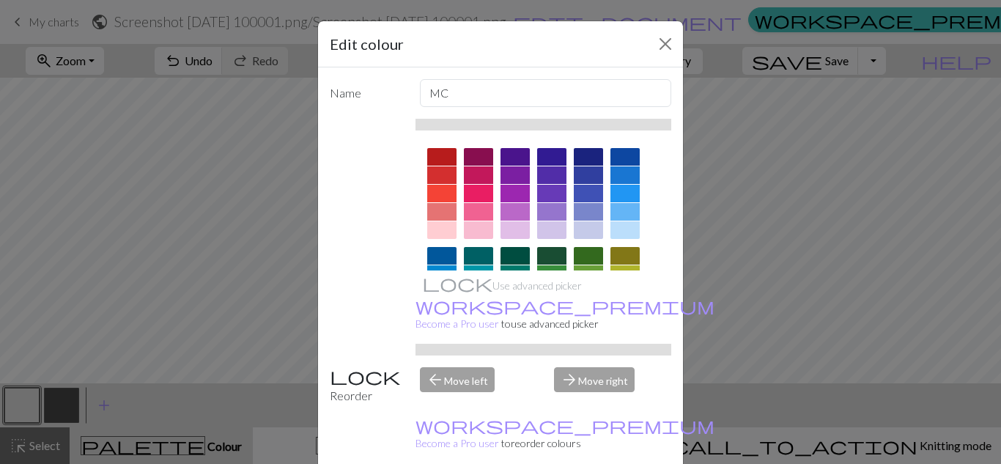
click at [62, 404] on div "Edit colour Name MC Use advanced picker workspace_premium Become a Pro user to …" at bounding box center [500, 232] width 1001 height 464
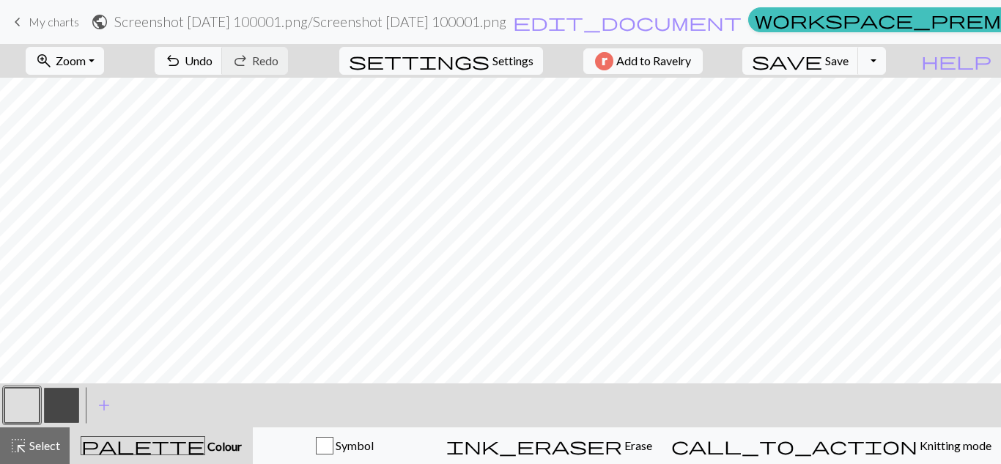
click at [62, 404] on button "button" at bounding box center [61, 405] width 35 height 35
click at [21, 400] on button "button" at bounding box center [21, 405] width 35 height 35
click at [62, 401] on button "button" at bounding box center [61, 405] width 35 height 35
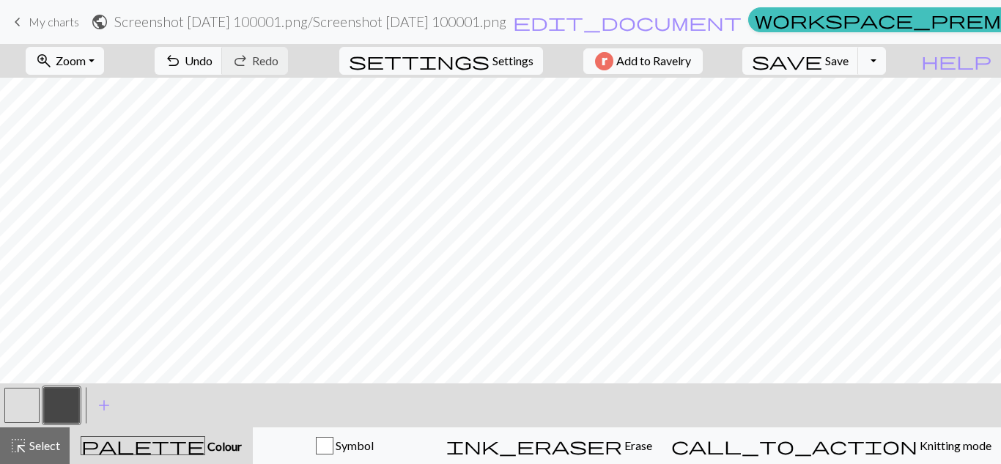
click at [9, 405] on button "button" at bounding box center [21, 405] width 35 height 35
click at [64, 398] on button "button" at bounding box center [61, 405] width 35 height 35
click at [108, 400] on span "add" at bounding box center [104, 405] width 18 height 21
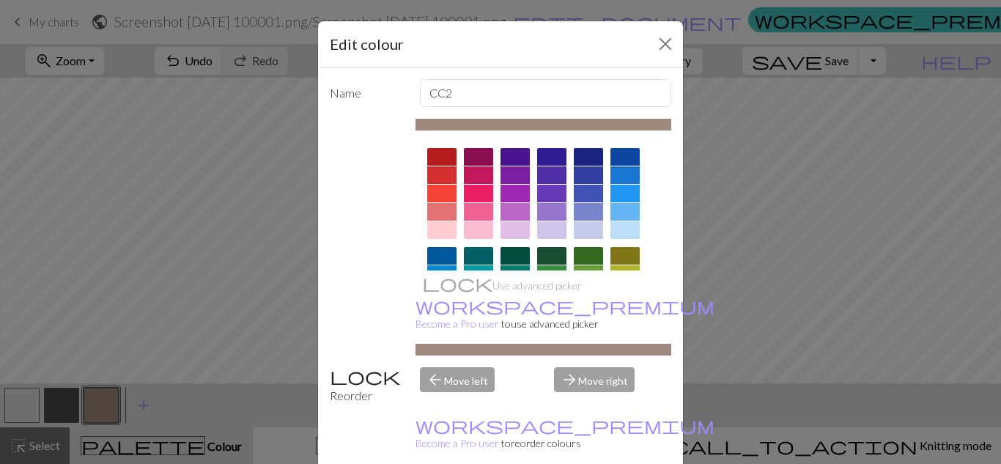
click at [440, 158] on div at bounding box center [441, 157] width 29 height 18
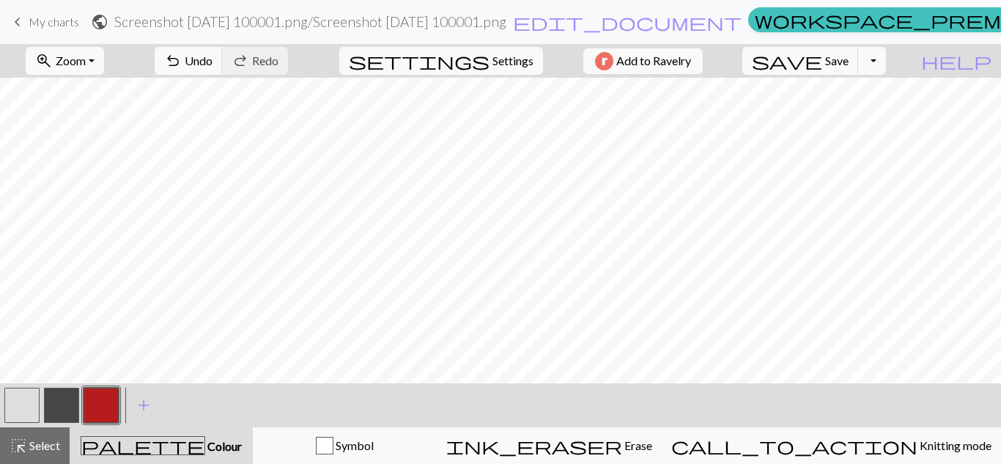
scroll to position [392, 0]
click at [54, 401] on button "button" at bounding box center [61, 405] width 35 height 35
click at [95, 406] on button "button" at bounding box center [101, 405] width 35 height 35
click at [23, 410] on button "button" at bounding box center [21, 405] width 35 height 35
click at [103, 396] on button "button" at bounding box center [101, 405] width 35 height 35
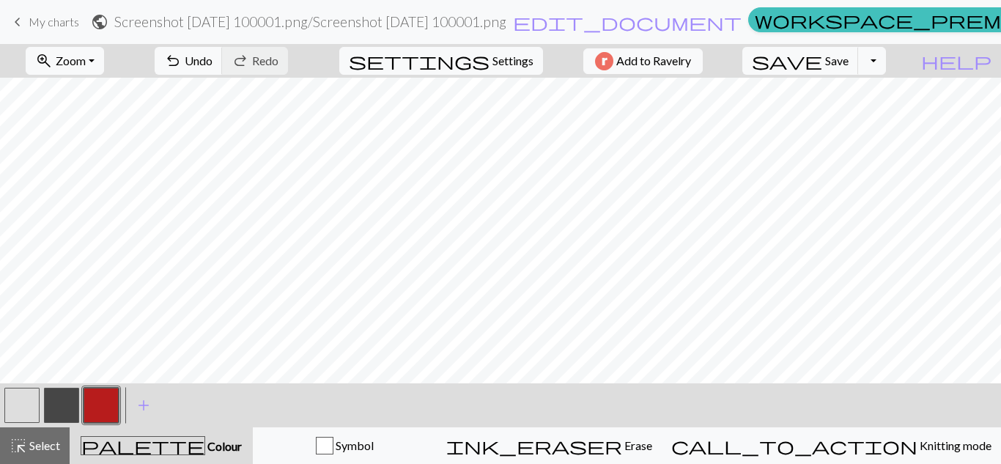
click at [60, 399] on button "button" at bounding box center [61, 405] width 35 height 35
click at [98, 414] on button "button" at bounding box center [101, 405] width 35 height 35
click at [59, 407] on button "button" at bounding box center [61, 405] width 35 height 35
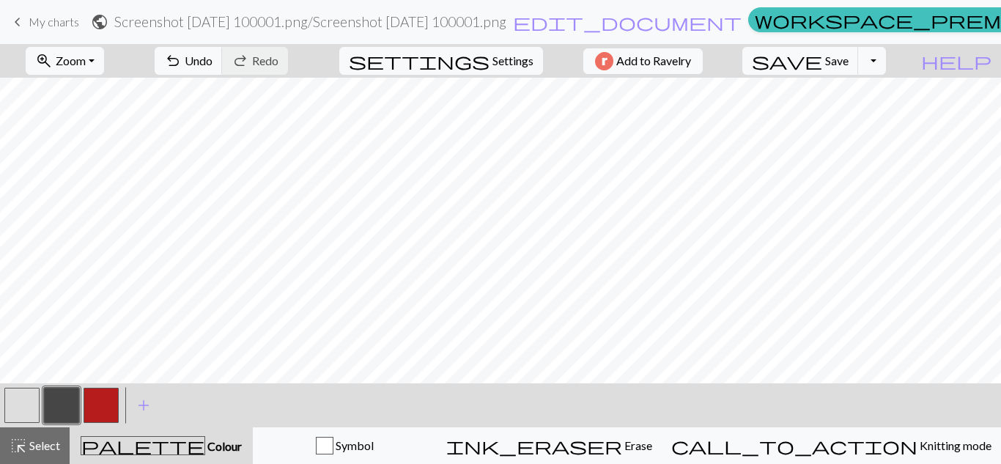
click at [20, 403] on button "button" at bounding box center [21, 405] width 35 height 35
click at [61, 398] on button "button" at bounding box center [61, 405] width 35 height 35
click at [29, 405] on button "button" at bounding box center [21, 405] width 35 height 35
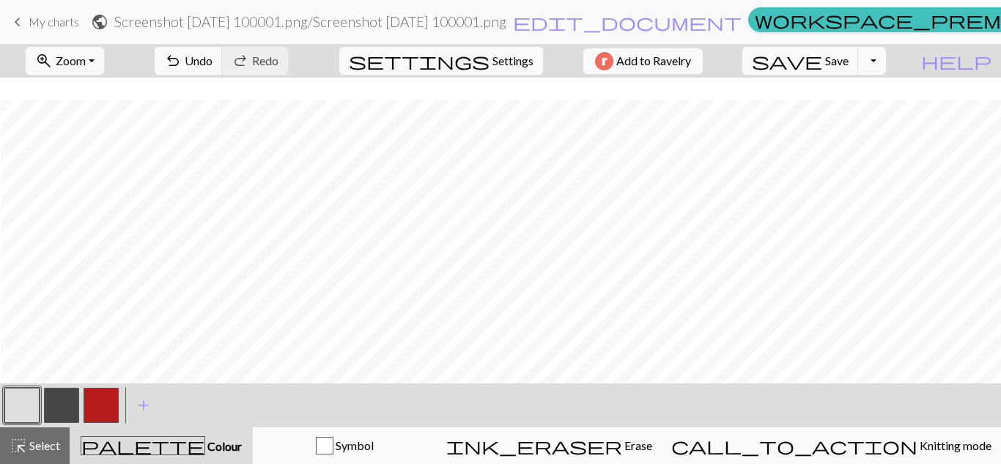
scroll to position [430, 1]
click at [69, 405] on button "button" at bounding box center [61, 405] width 35 height 35
click at [22, 405] on button "button" at bounding box center [21, 405] width 35 height 35
click at [63, 398] on button "button" at bounding box center [61, 405] width 35 height 35
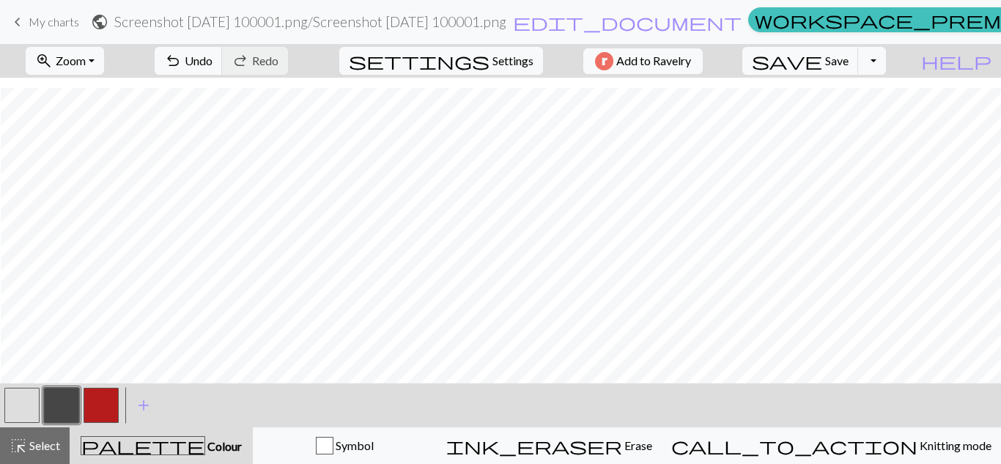
scroll to position [526, 1]
click at [16, 404] on button "button" at bounding box center [21, 405] width 35 height 35
click at [67, 400] on button "button" at bounding box center [61, 405] width 35 height 35
click at [17, 406] on button "button" at bounding box center [21, 405] width 35 height 35
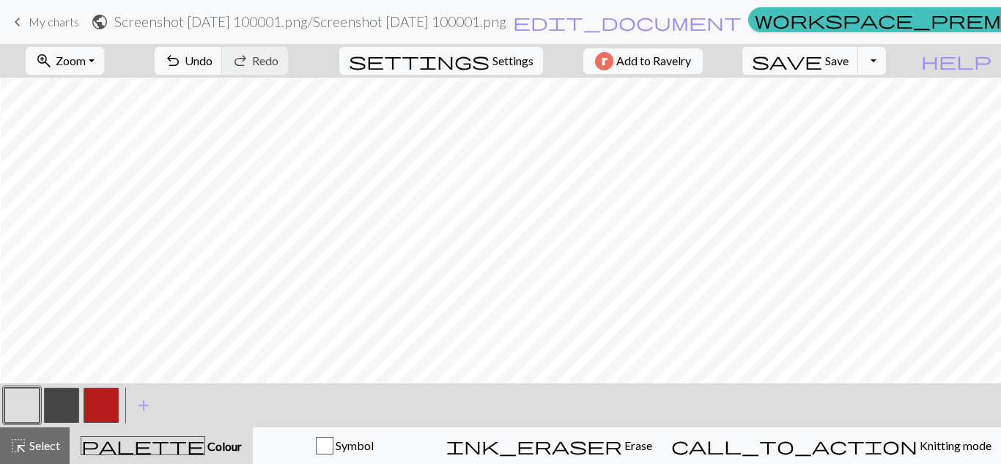
click at [61, 398] on button "button" at bounding box center [61, 405] width 35 height 35
click at [19, 403] on button "button" at bounding box center [21, 405] width 35 height 35
click at [57, 405] on button "button" at bounding box center [61, 405] width 35 height 35
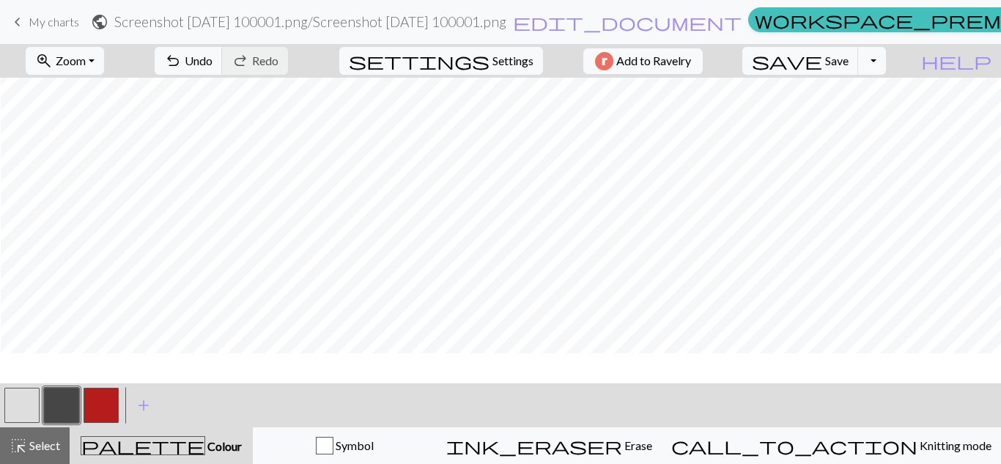
scroll to position [578, 1]
click at [32, 399] on button "button" at bounding box center [21, 405] width 35 height 35
click at [64, 412] on button "button" at bounding box center [61, 405] width 35 height 35
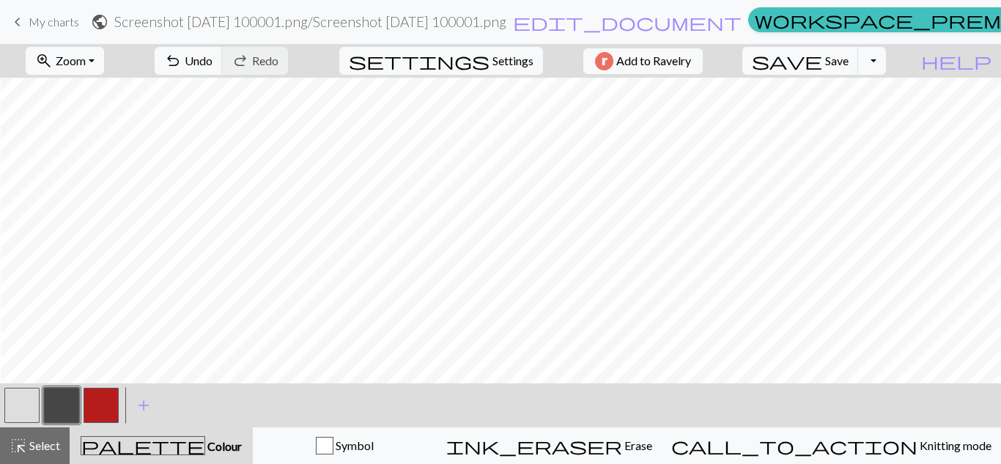
click at [18, 405] on button "button" at bounding box center [21, 405] width 35 height 35
click at [53, 406] on button "button" at bounding box center [61, 405] width 35 height 35
click at [17, 408] on button "button" at bounding box center [21, 405] width 35 height 35
click at [61, 402] on button "button" at bounding box center [61, 405] width 35 height 35
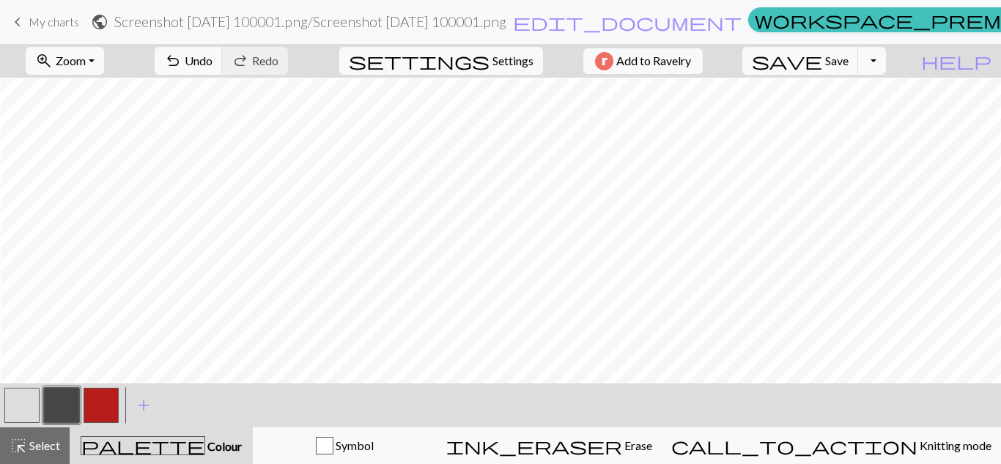
scroll to position [522, 1]
click at [32, 403] on button "button" at bounding box center [21, 405] width 35 height 35
click at [58, 405] on button "button" at bounding box center [61, 405] width 35 height 35
click at [7, 400] on button "button" at bounding box center [21, 405] width 35 height 35
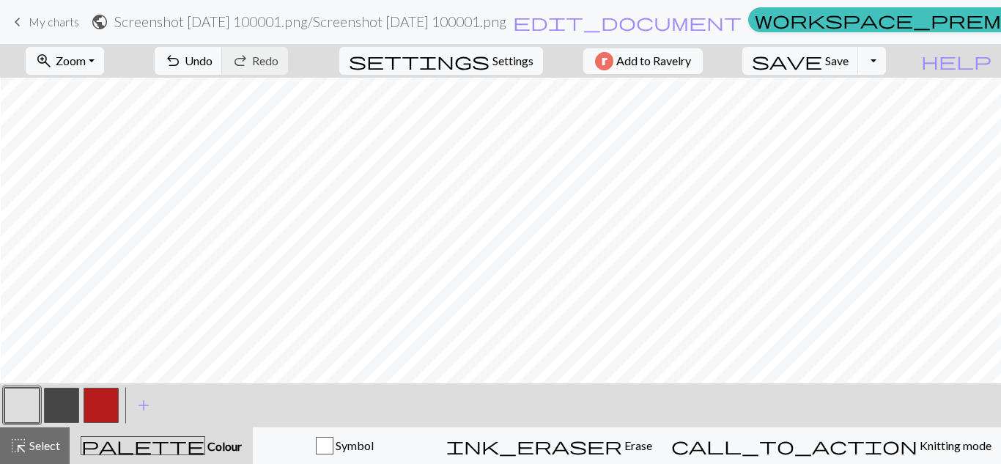
click at [61, 407] on button "button" at bounding box center [61, 405] width 35 height 35
click at [30, 407] on button "button" at bounding box center [21, 405] width 35 height 35
click at [73, 398] on button "button" at bounding box center [61, 405] width 35 height 35
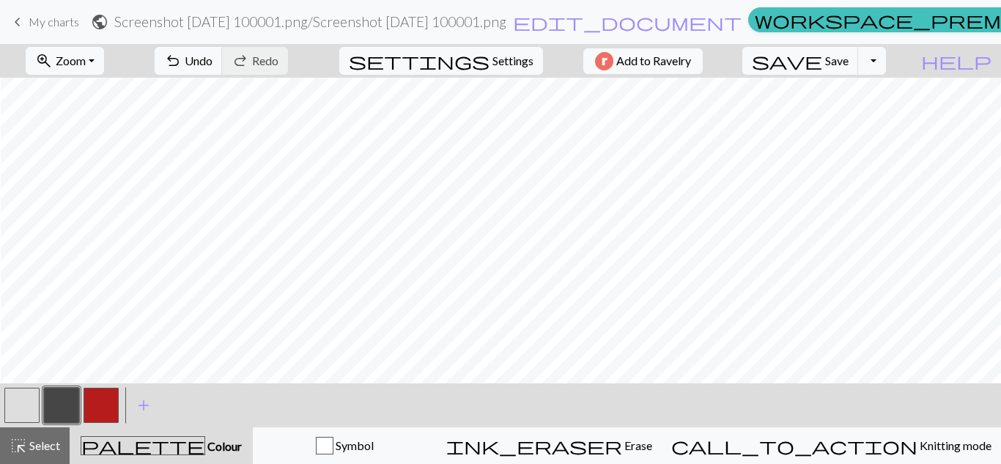
click at [17, 403] on button "button" at bounding box center [21, 405] width 35 height 35
click at [62, 406] on button "button" at bounding box center [61, 405] width 35 height 35
click at [18, 410] on button "button" at bounding box center [21, 405] width 35 height 35
click at [59, 406] on button "button" at bounding box center [61, 405] width 35 height 35
click at [29, 400] on button "button" at bounding box center [21, 405] width 35 height 35
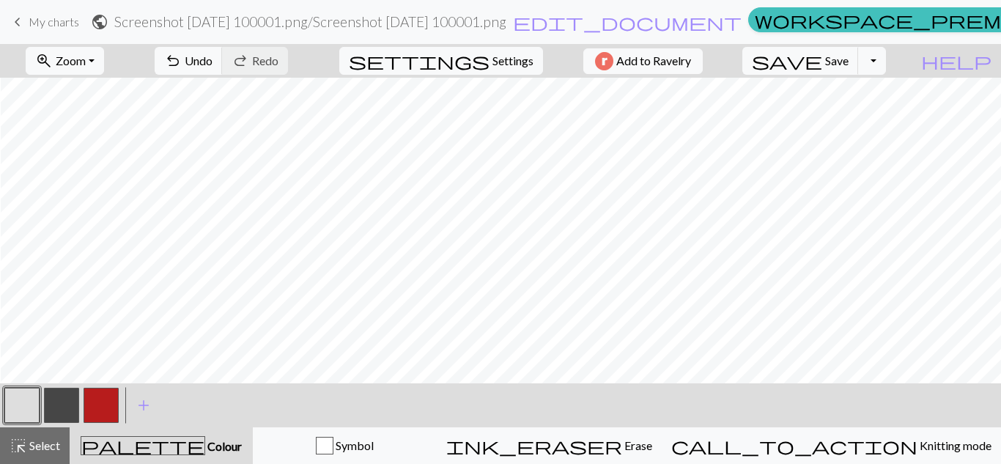
click at [65, 403] on button "button" at bounding box center [61, 405] width 35 height 35
click at [26, 402] on button "button" at bounding box center [21, 405] width 35 height 35
click at [59, 411] on button "button" at bounding box center [61, 405] width 35 height 35
click at [26, 399] on button "button" at bounding box center [21, 405] width 35 height 35
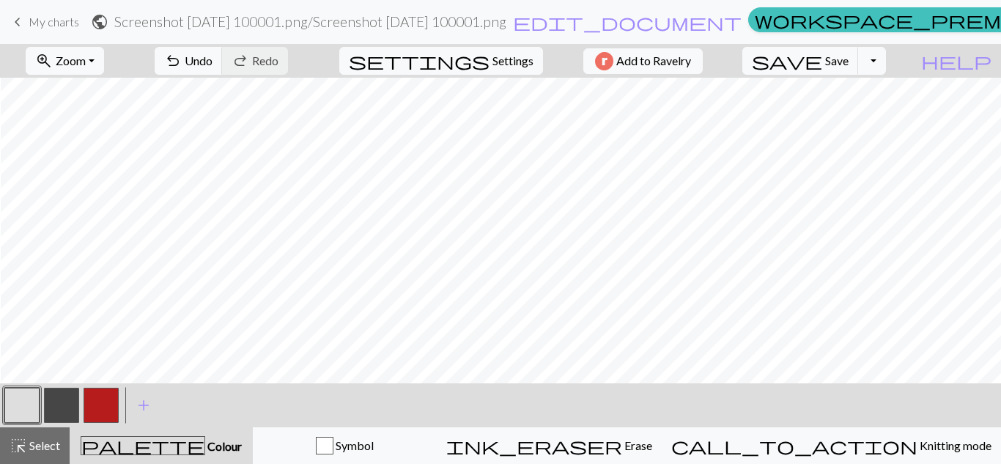
click at [61, 407] on button "button" at bounding box center [61, 405] width 35 height 35
click at [32, 400] on button "button" at bounding box center [21, 405] width 35 height 35
click at [68, 420] on button "button" at bounding box center [61, 405] width 35 height 35
click at [17, 401] on button "button" at bounding box center [21, 405] width 35 height 35
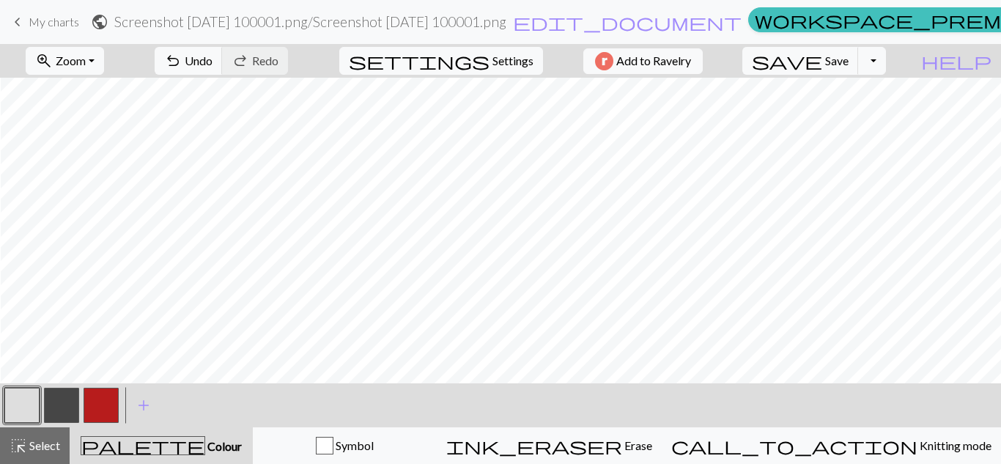
click at [65, 404] on button "button" at bounding box center [61, 405] width 35 height 35
click at [31, 398] on button "button" at bounding box center [21, 405] width 35 height 35
click at [62, 404] on button "button" at bounding box center [61, 405] width 35 height 35
click at [26, 406] on button "button" at bounding box center [21, 405] width 35 height 35
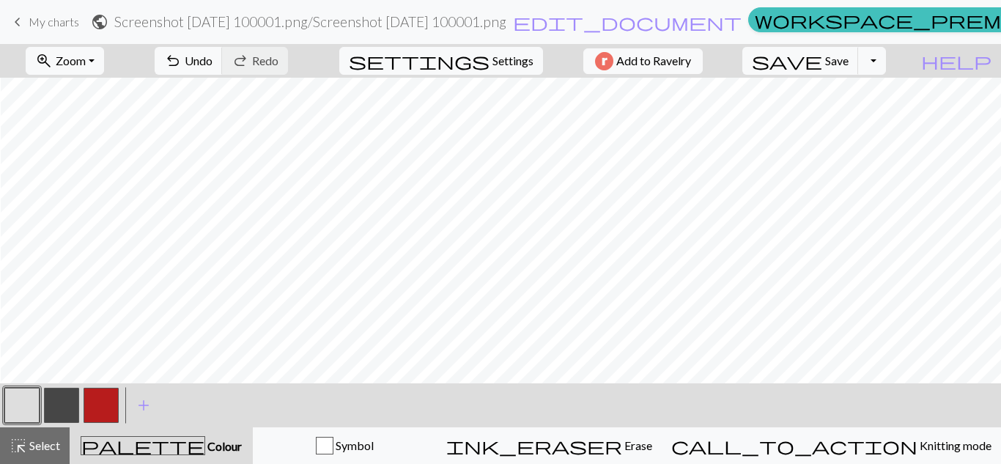
click at [64, 403] on button "button" at bounding box center [61, 405] width 35 height 35
click at [26, 410] on button "button" at bounding box center [21, 405] width 35 height 35
click at [70, 396] on button "button" at bounding box center [61, 405] width 35 height 35
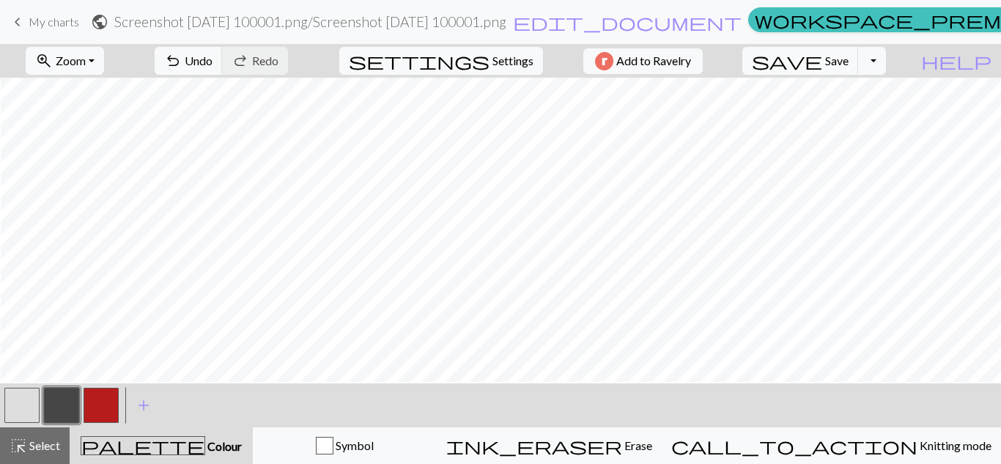
scroll to position [616, 1]
